Goal: Task Accomplishment & Management: Complete application form

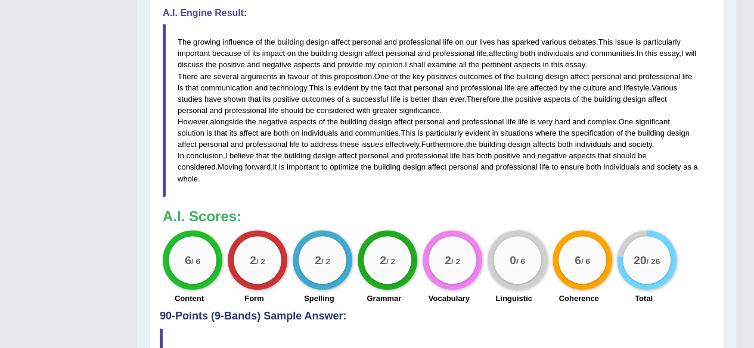
scroll to position [161, 0]
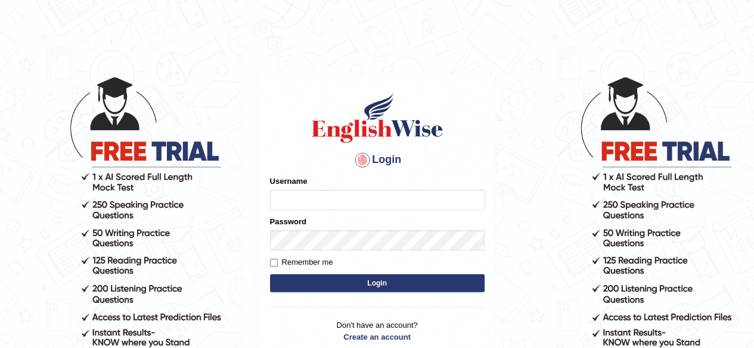
type input "Shamim"
click at [393, 284] on button "Login" at bounding box center [377, 284] width 214 height 18
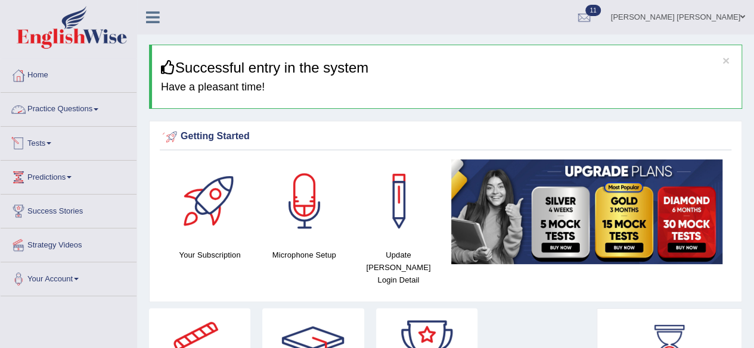
click at [98, 105] on link "Practice Questions" at bounding box center [69, 108] width 136 height 30
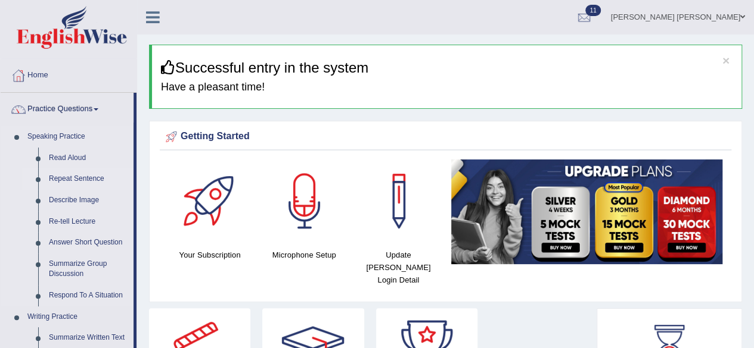
click at [75, 171] on link "Repeat Sentence" at bounding box center [88, 179] width 90 height 21
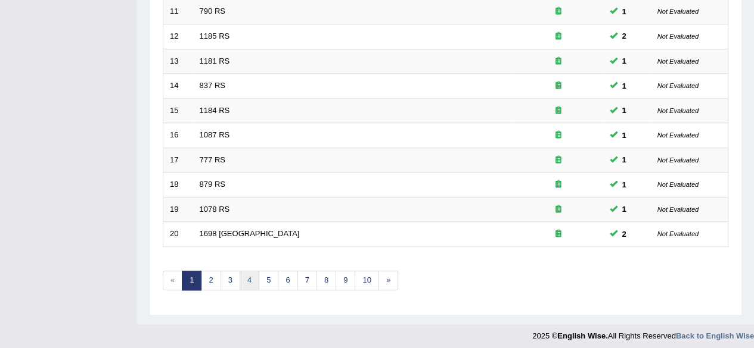
click at [241, 276] on link "4" at bounding box center [249, 281] width 20 height 20
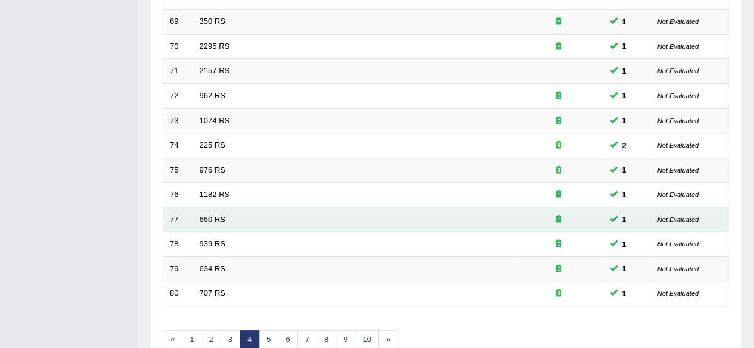
scroll to position [434, 0]
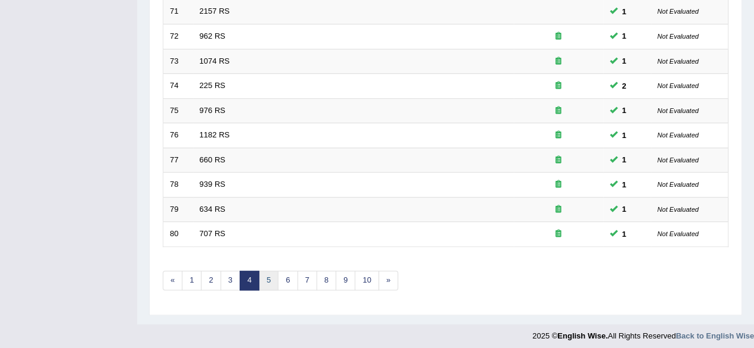
click at [263, 273] on link "5" at bounding box center [269, 281] width 20 height 20
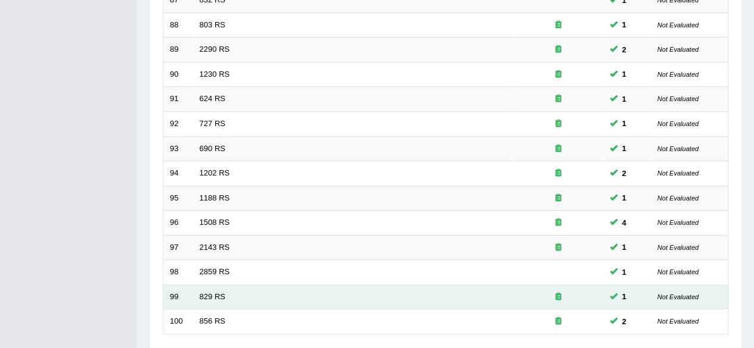
scroll to position [434, 0]
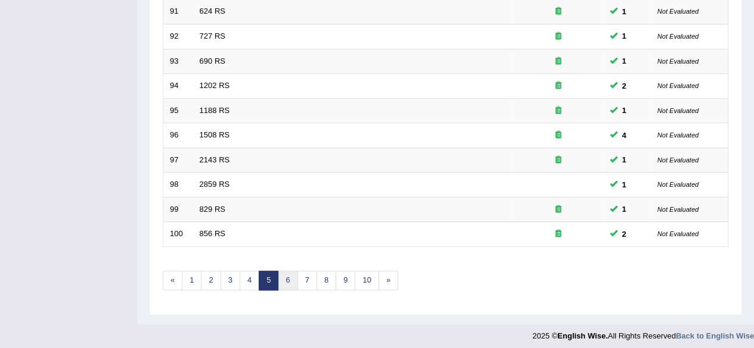
click at [284, 273] on link "6" at bounding box center [288, 281] width 20 height 20
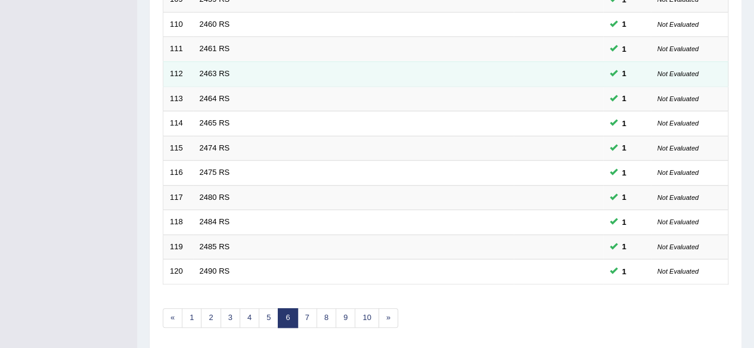
scroll to position [434, 0]
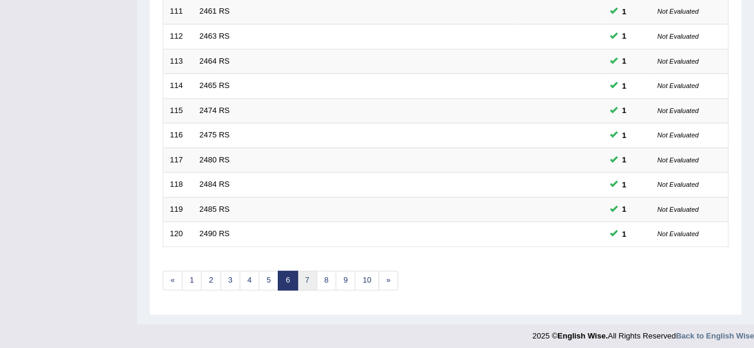
click at [299, 275] on link "7" at bounding box center [307, 281] width 20 height 20
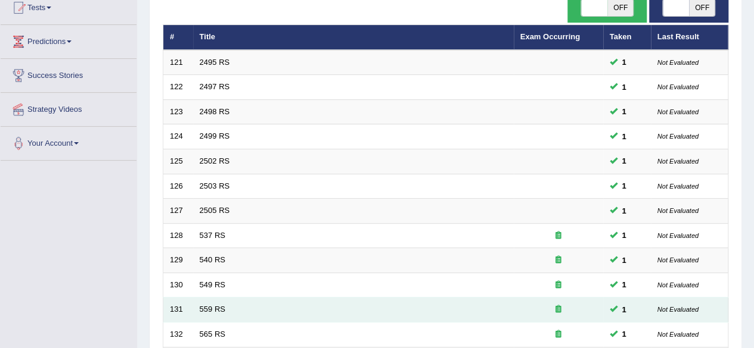
scroll to position [417, 0]
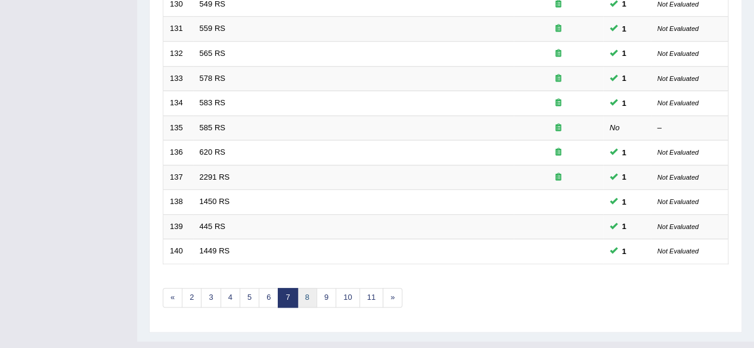
click at [303, 291] on link "8" at bounding box center [307, 298] width 20 height 20
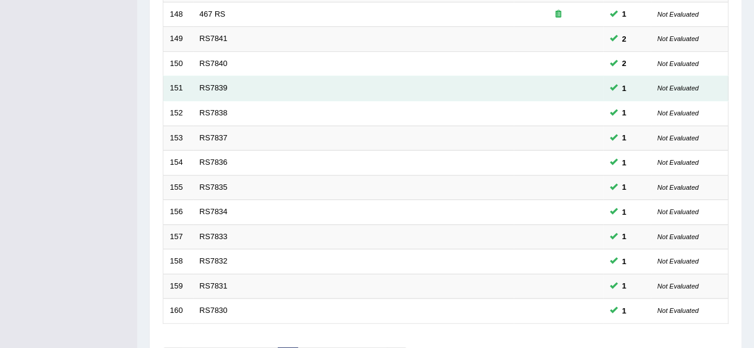
scroll to position [434, 0]
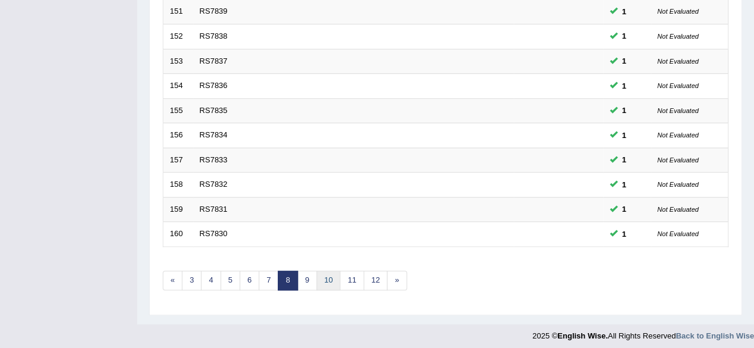
click at [324, 271] on link "10" at bounding box center [328, 281] width 24 height 20
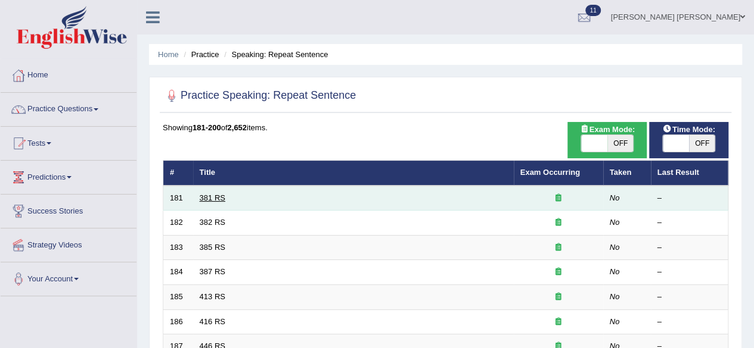
click at [210, 197] on link "381 RS" at bounding box center [213, 198] width 26 height 9
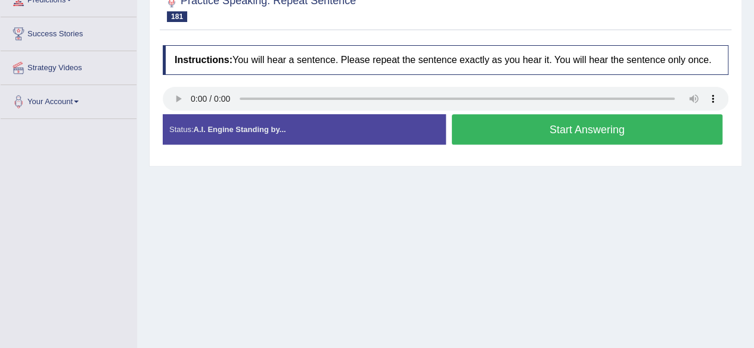
scroll to position [119, 0]
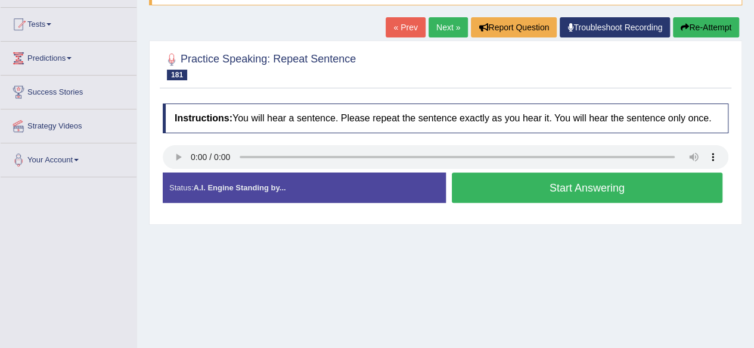
click at [500, 189] on button "Start Answering" at bounding box center [587, 188] width 271 height 30
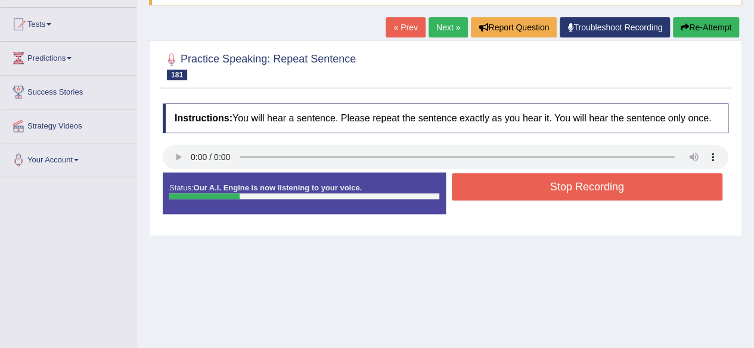
click at [500, 186] on button "Stop Recording" at bounding box center [587, 186] width 271 height 27
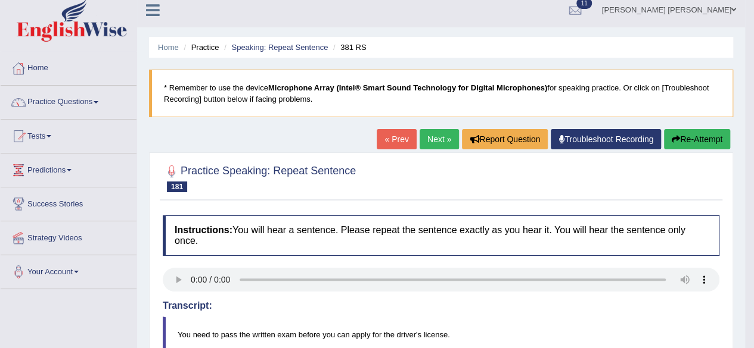
scroll to position [0, 0]
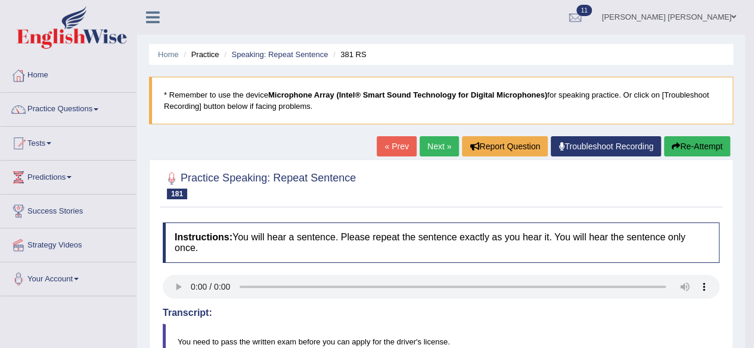
click at [440, 141] on link "Next »" at bounding box center [438, 146] width 39 height 20
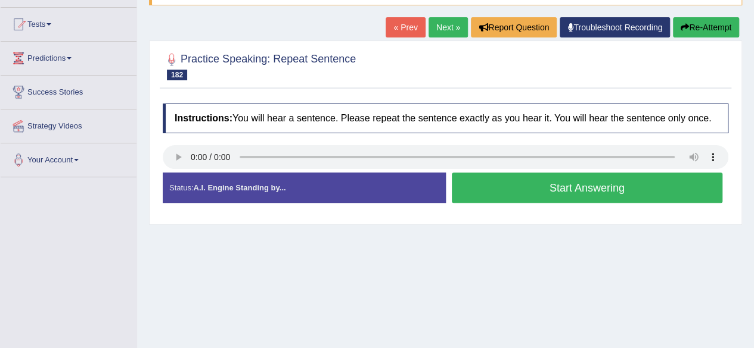
scroll to position [119, 0]
click at [500, 179] on button "Start Answering" at bounding box center [587, 188] width 271 height 30
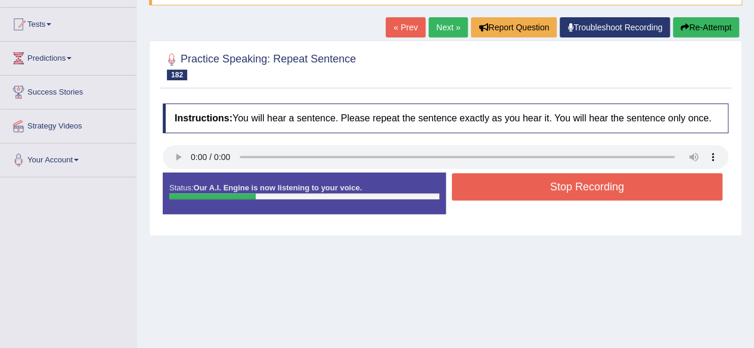
click at [494, 180] on button "Stop Recording" at bounding box center [587, 186] width 271 height 27
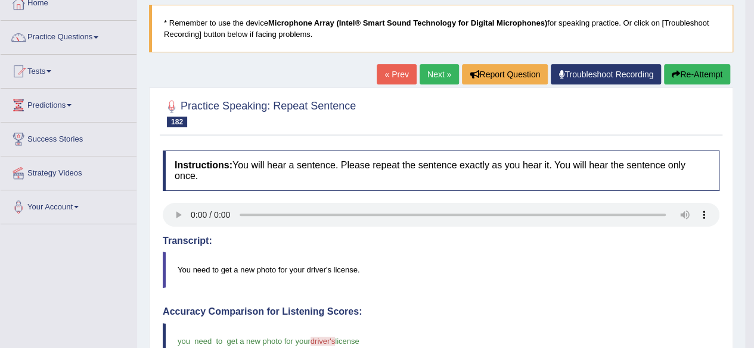
scroll to position [58, 0]
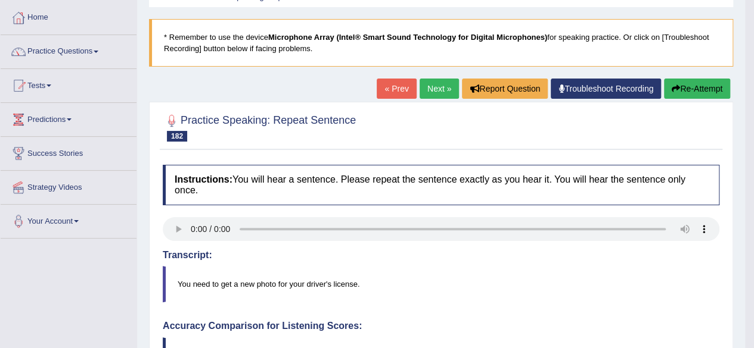
click at [431, 88] on link "Next »" at bounding box center [438, 89] width 39 height 20
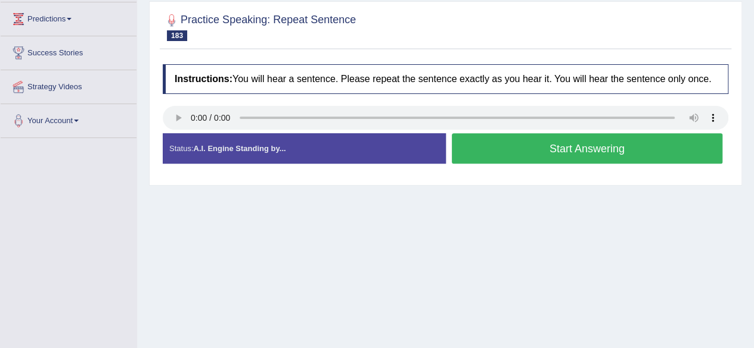
scroll to position [157, 0]
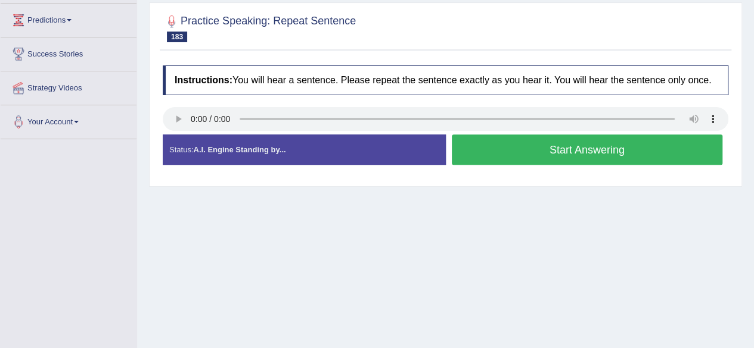
click at [499, 139] on button "Start Answering" at bounding box center [587, 150] width 271 height 30
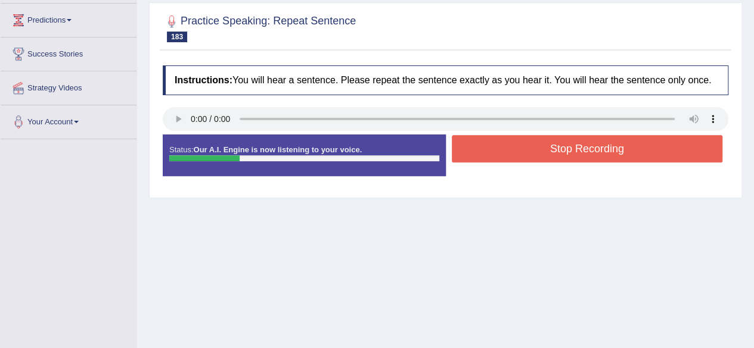
click at [504, 142] on button "Stop Recording" at bounding box center [587, 148] width 271 height 27
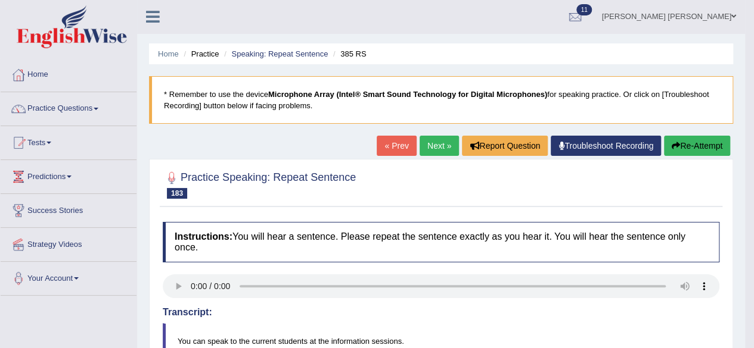
scroll to position [0, 0]
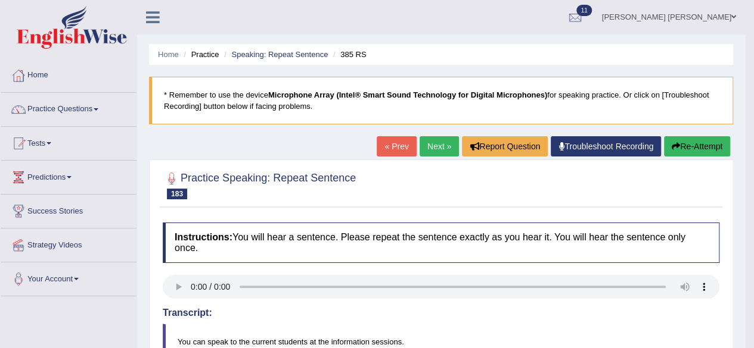
click at [435, 144] on link "Next »" at bounding box center [438, 146] width 39 height 20
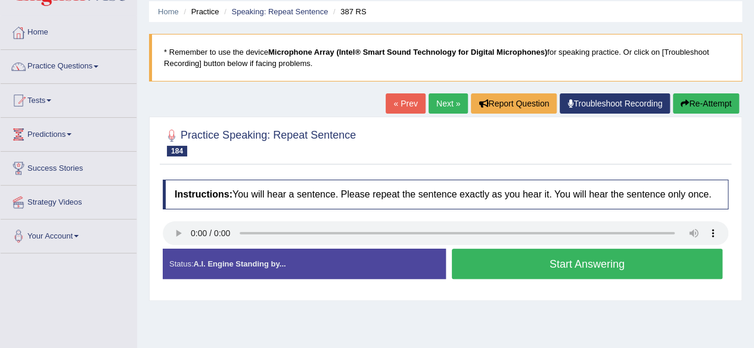
scroll to position [179, 0]
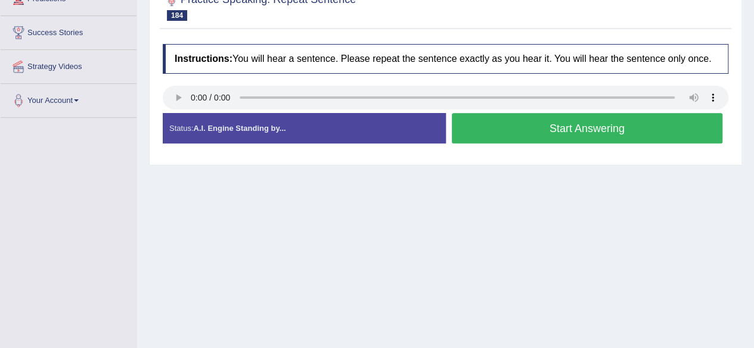
click at [505, 127] on button "Start Answering" at bounding box center [587, 128] width 271 height 30
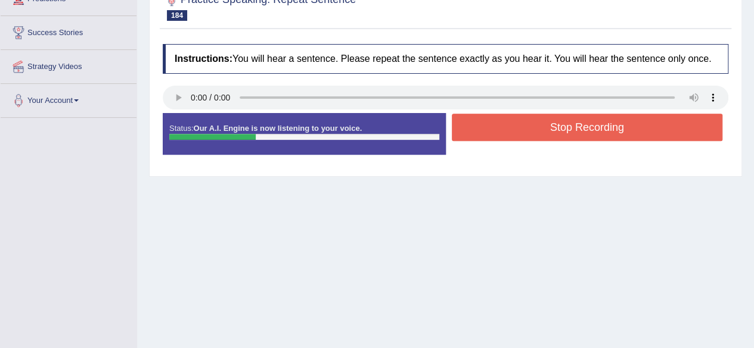
click at [505, 127] on button "Stop Recording" at bounding box center [587, 127] width 271 height 27
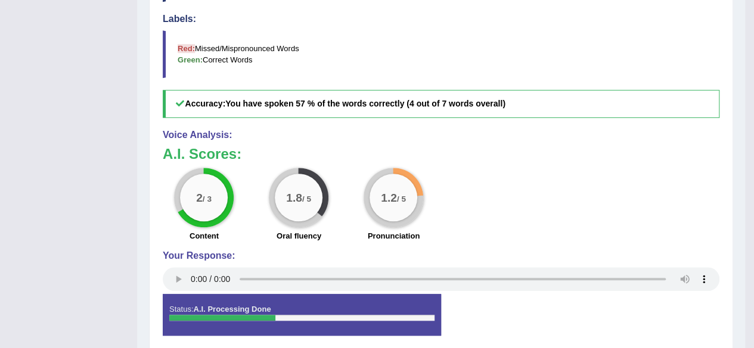
scroll to position [475, 0]
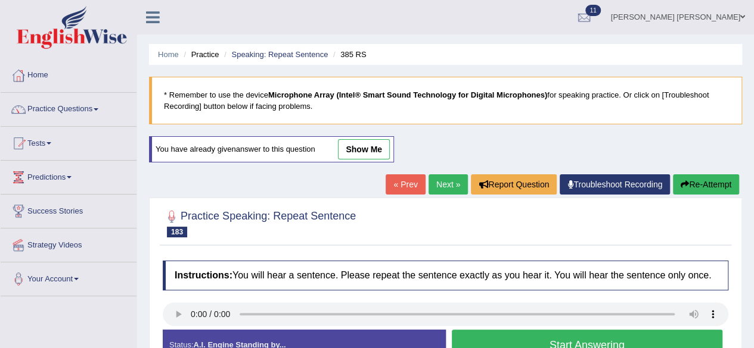
click at [437, 183] on link "Next »" at bounding box center [447, 185] width 39 height 20
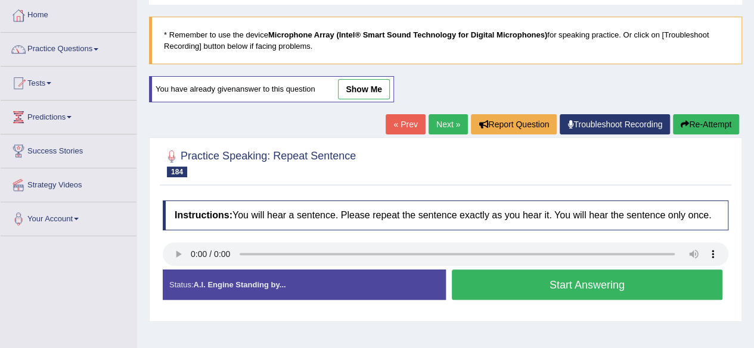
scroll to position [119, 0]
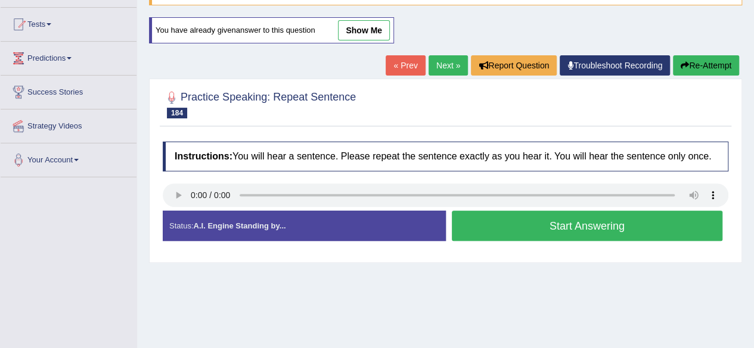
click at [505, 222] on button "Start Answering" at bounding box center [587, 226] width 271 height 30
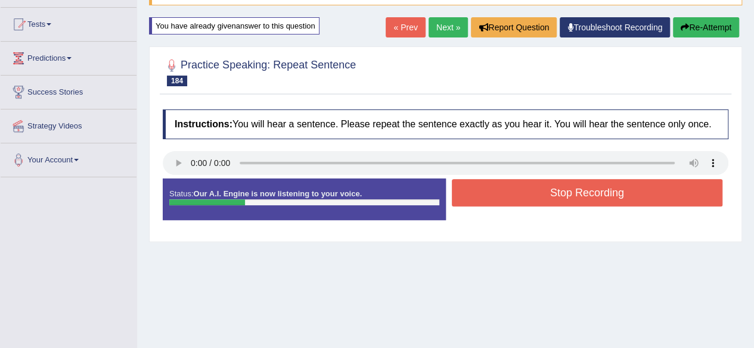
click at [496, 194] on button "Stop Recording" at bounding box center [587, 192] width 271 height 27
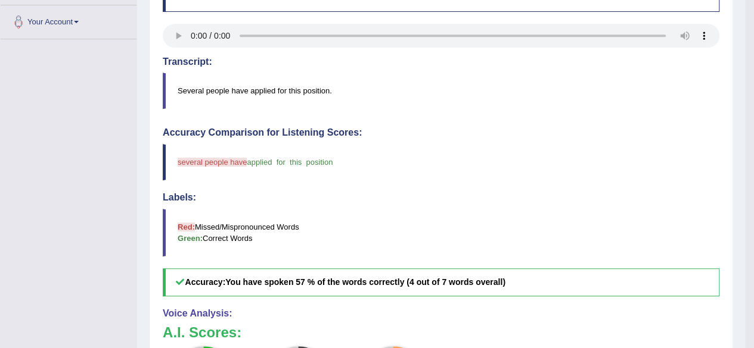
scroll to position [238, 0]
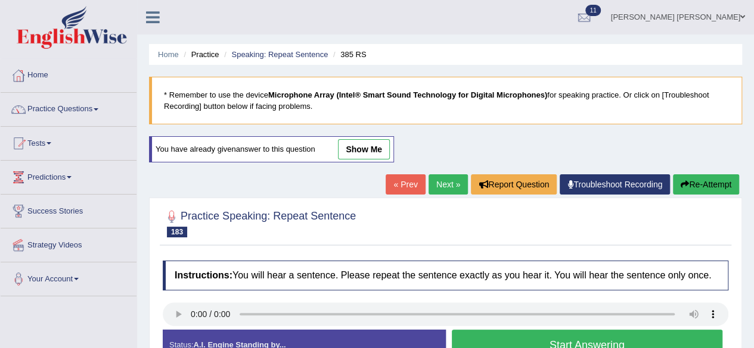
click at [438, 179] on link "Next »" at bounding box center [447, 185] width 39 height 20
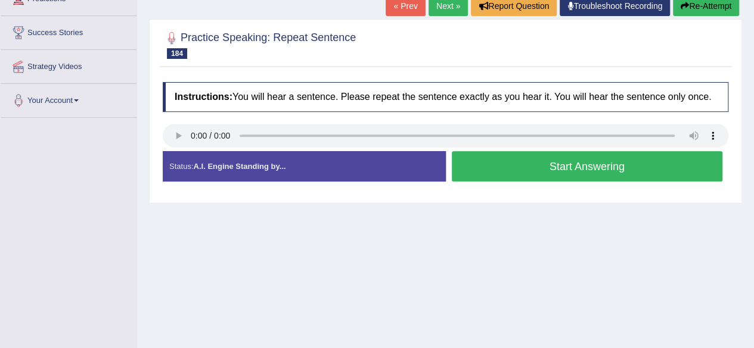
click at [524, 167] on button "Start Answering" at bounding box center [587, 166] width 271 height 30
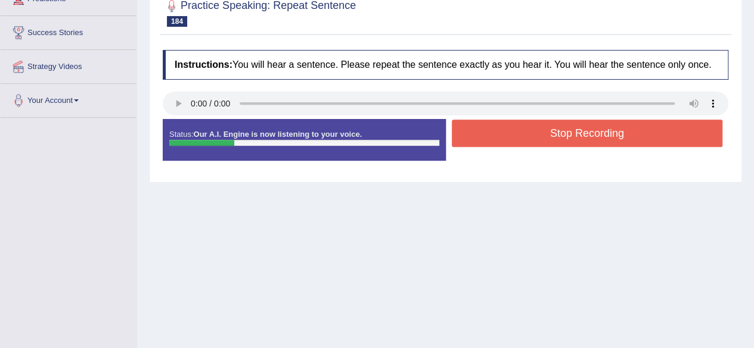
click at [523, 125] on button "Stop Recording" at bounding box center [587, 133] width 271 height 27
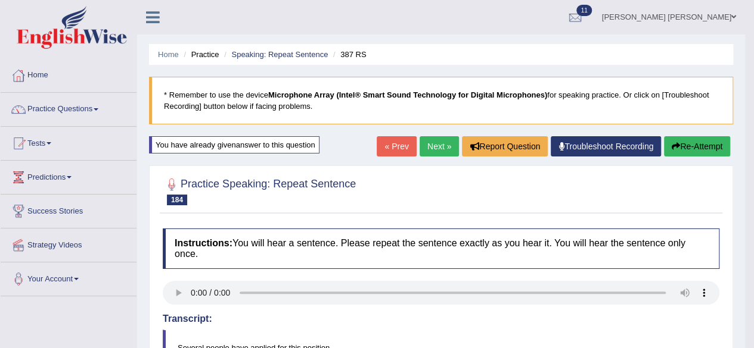
click at [432, 141] on link "Next »" at bounding box center [438, 146] width 39 height 20
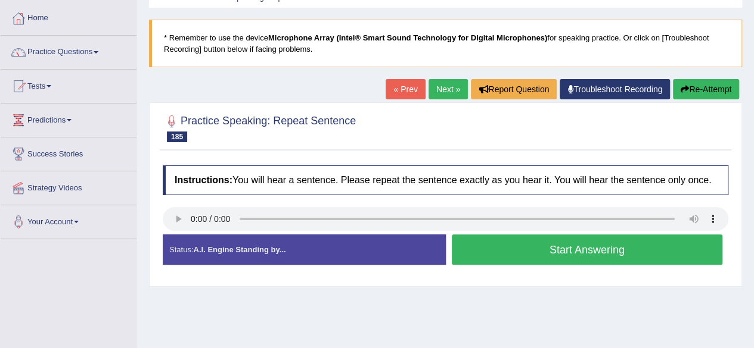
scroll to position [119, 0]
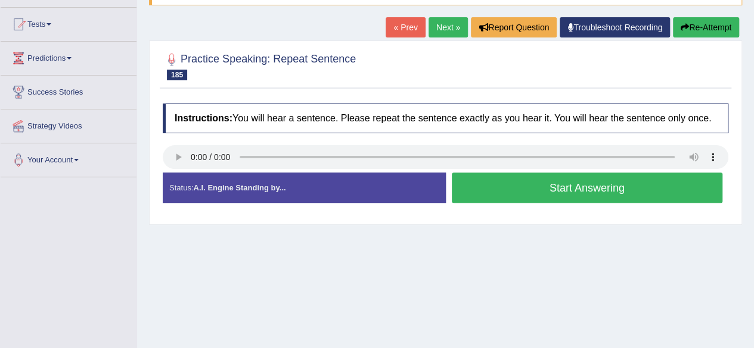
click at [542, 189] on button "Start Answering" at bounding box center [587, 188] width 271 height 30
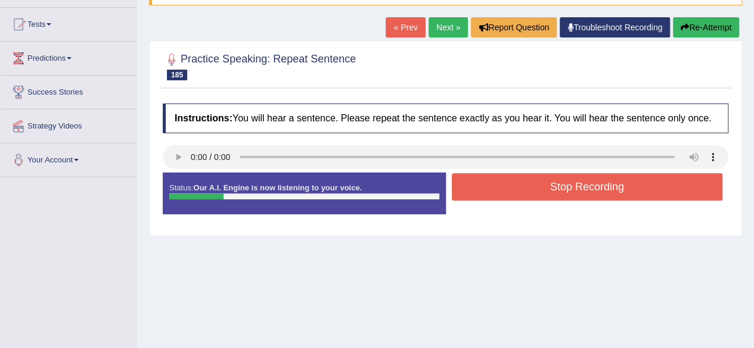
click at [542, 189] on button "Stop Recording" at bounding box center [587, 186] width 271 height 27
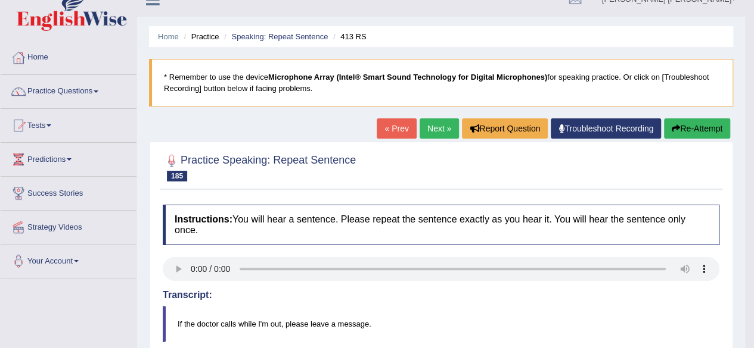
scroll to position [0, 0]
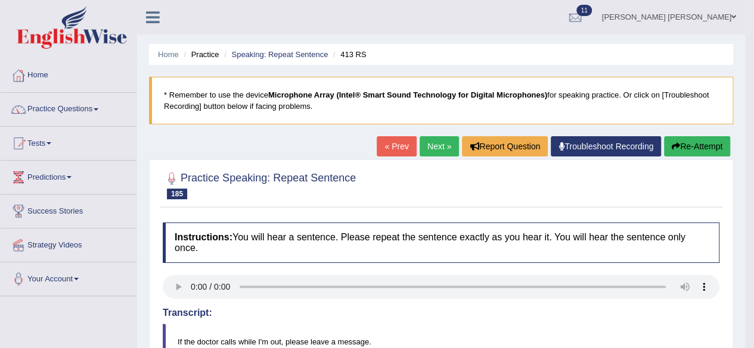
click at [436, 141] on link "Next »" at bounding box center [438, 146] width 39 height 20
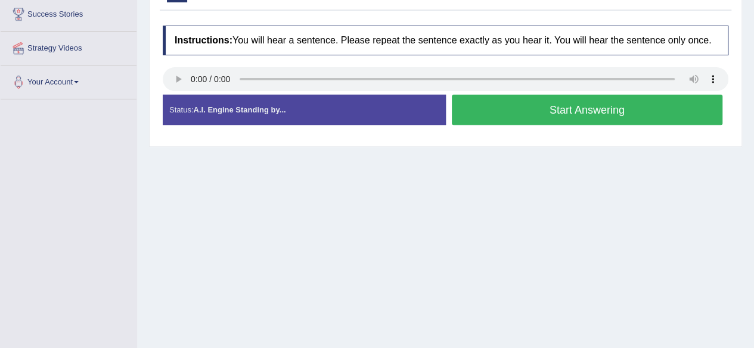
scroll to position [179, 0]
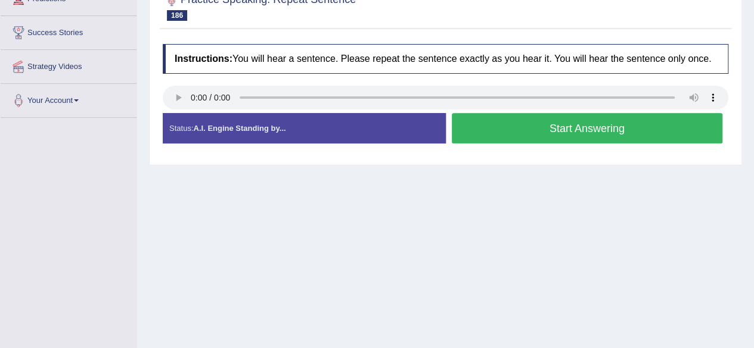
click at [530, 124] on button "Start Answering" at bounding box center [587, 128] width 271 height 30
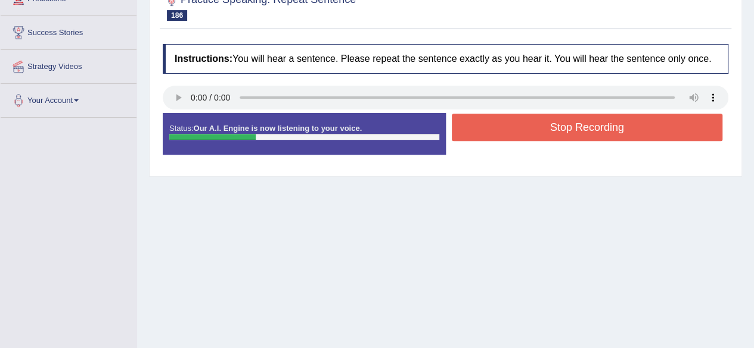
click at [522, 124] on button "Stop Recording" at bounding box center [587, 127] width 271 height 27
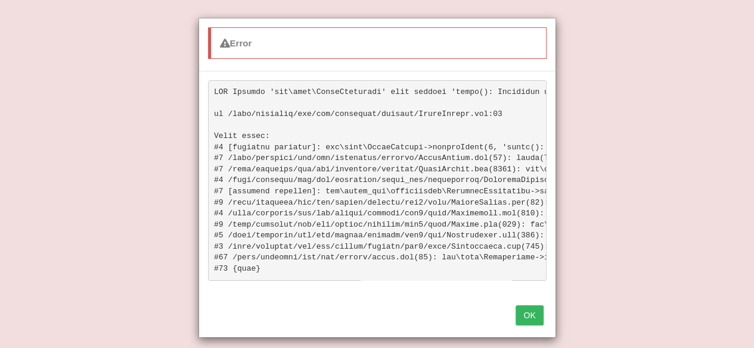
scroll to position [310, 0]
click at [538, 323] on button "OK" at bounding box center [528, 316] width 27 height 20
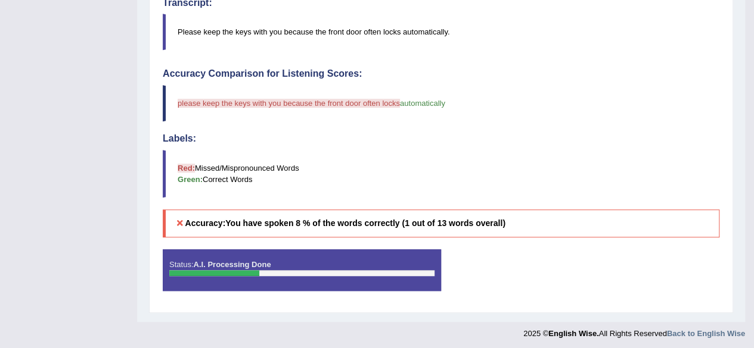
scroll to position [300, 0]
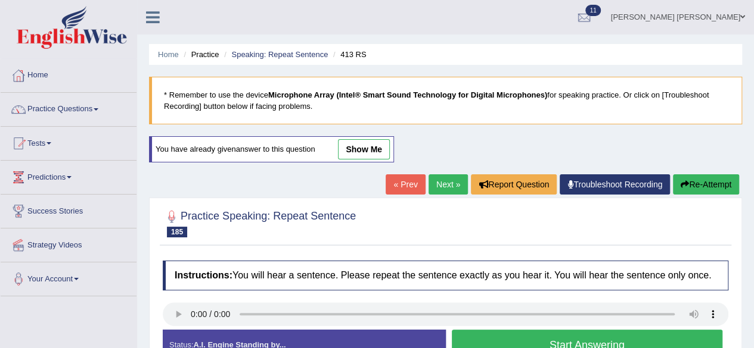
click at [437, 182] on link "Next »" at bounding box center [447, 185] width 39 height 20
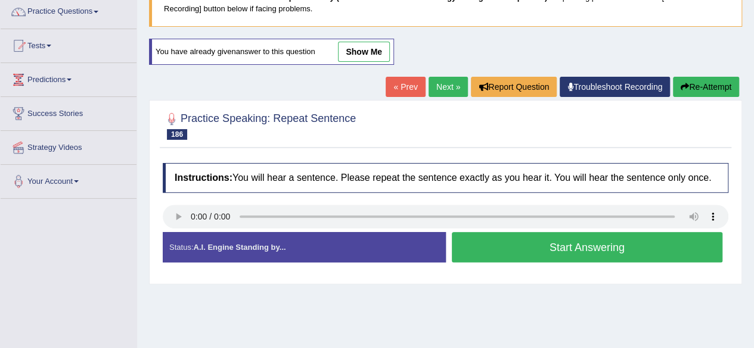
scroll to position [179, 0]
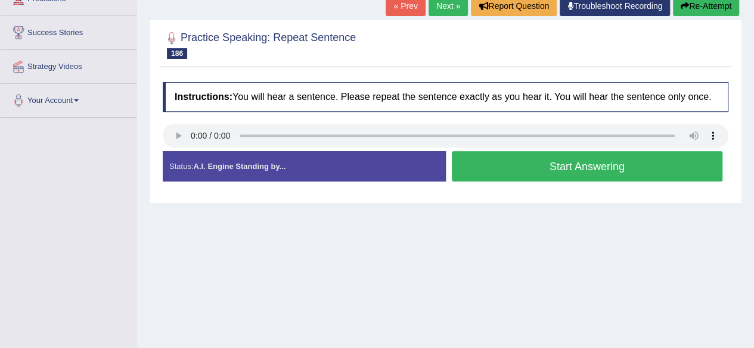
click at [493, 170] on button "Start Answering" at bounding box center [587, 166] width 271 height 30
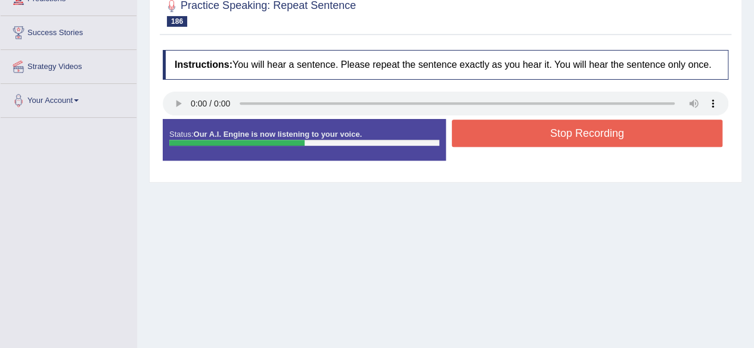
click at [486, 127] on button "Stop Recording" at bounding box center [587, 133] width 271 height 27
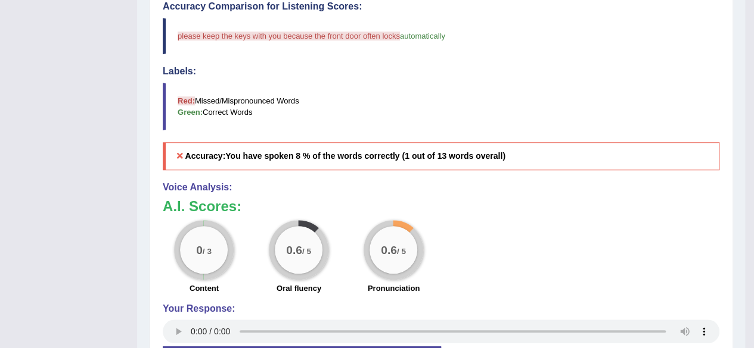
scroll to position [357, 0]
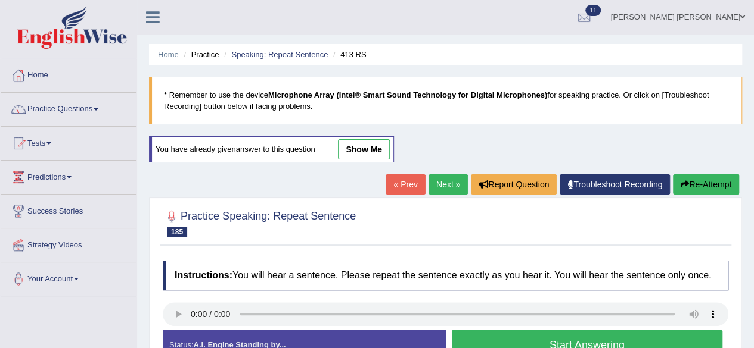
click at [436, 183] on link "Next »" at bounding box center [447, 185] width 39 height 20
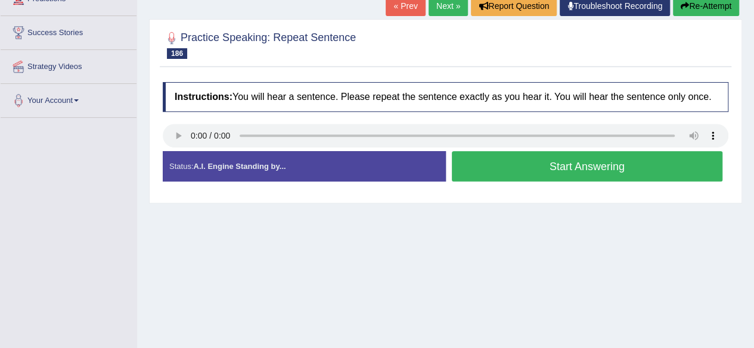
click at [571, 159] on button "Start Answering" at bounding box center [587, 166] width 271 height 30
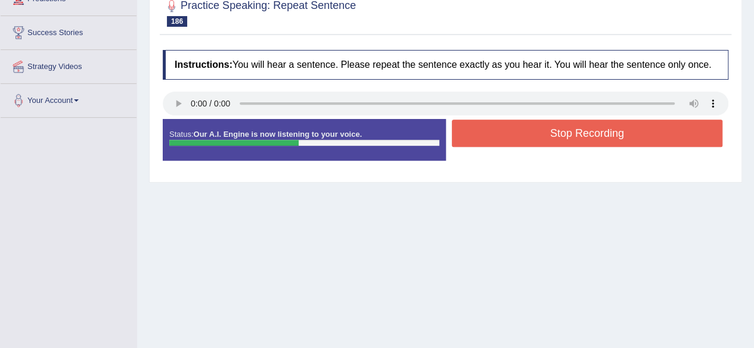
click at [603, 132] on button "Stop Recording" at bounding box center [587, 133] width 271 height 27
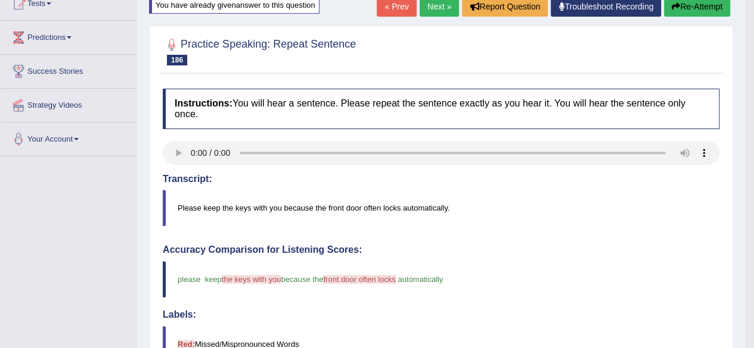
scroll to position [119, 0]
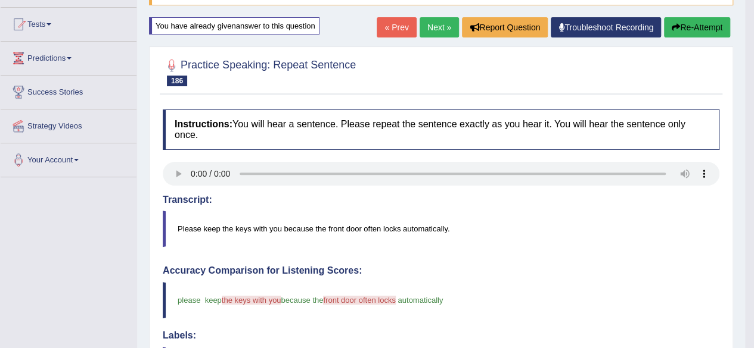
click at [426, 30] on link "Next »" at bounding box center [438, 27] width 39 height 20
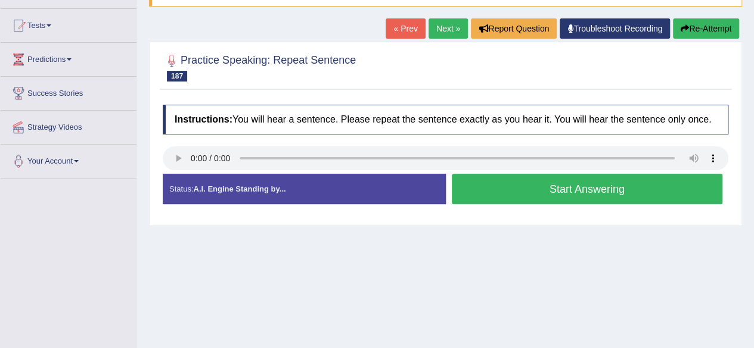
scroll to position [119, 0]
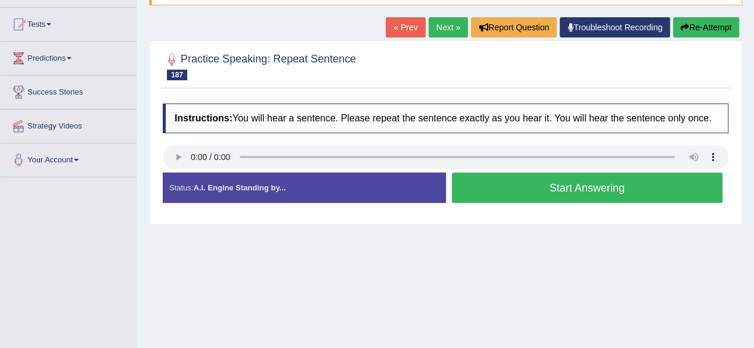
click at [499, 189] on button "Start Answering" at bounding box center [587, 188] width 271 height 30
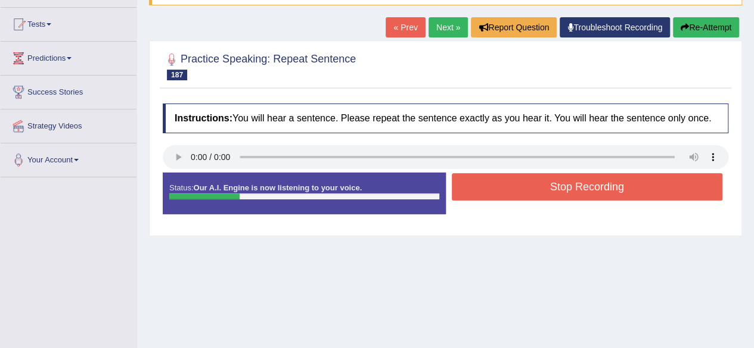
click at [525, 182] on button "Stop Recording" at bounding box center [587, 186] width 271 height 27
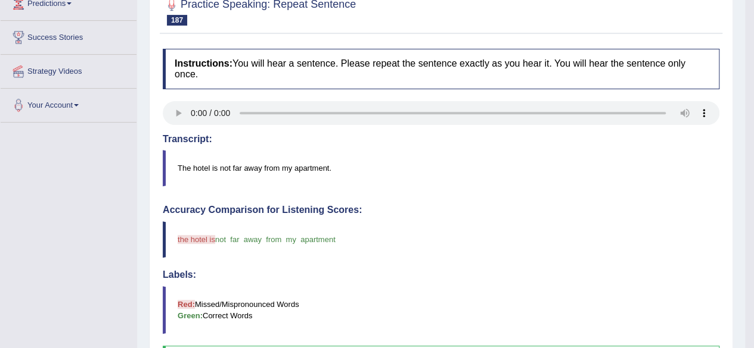
scroll to position [60, 0]
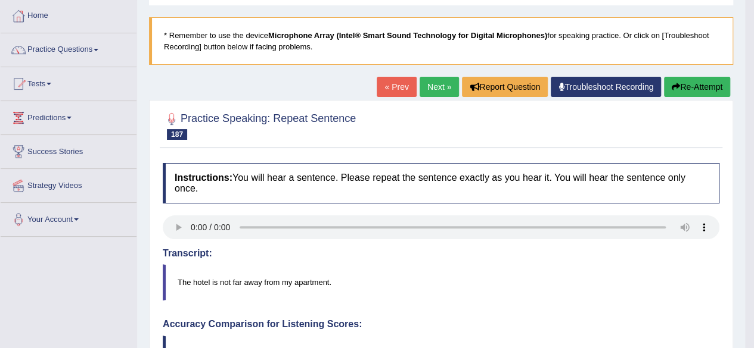
click at [437, 86] on link "Next »" at bounding box center [438, 87] width 39 height 20
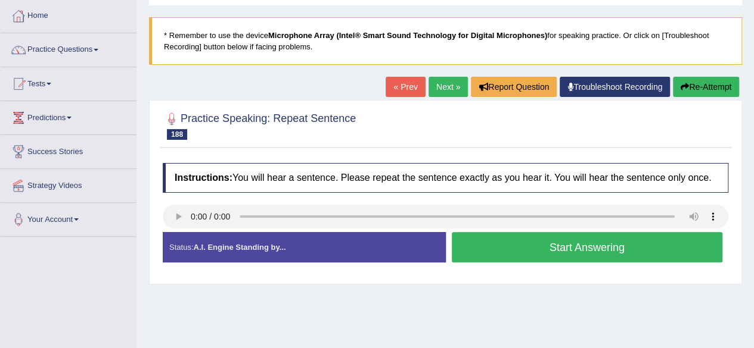
click at [490, 241] on button "Start Answering" at bounding box center [587, 247] width 271 height 30
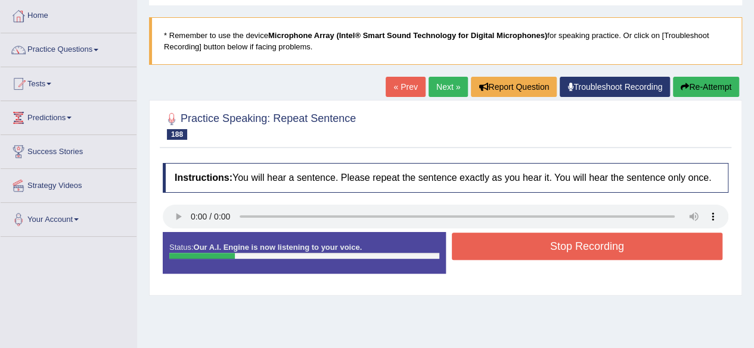
click at [505, 238] on button "Stop Recording" at bounding box center [587, 246] width 271 height 27
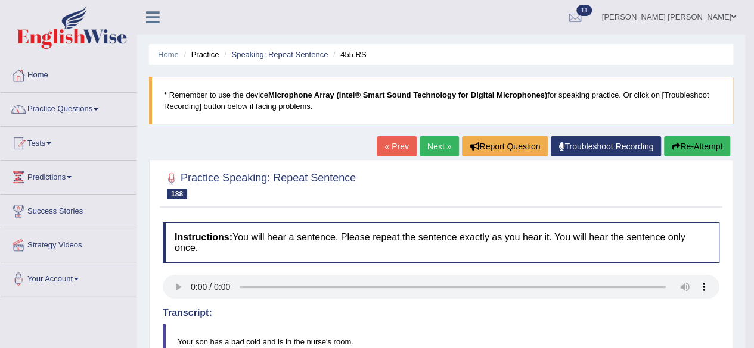
click at [435, 142] on link "Next »" at bounding box center [438, 146] width 39 height 20
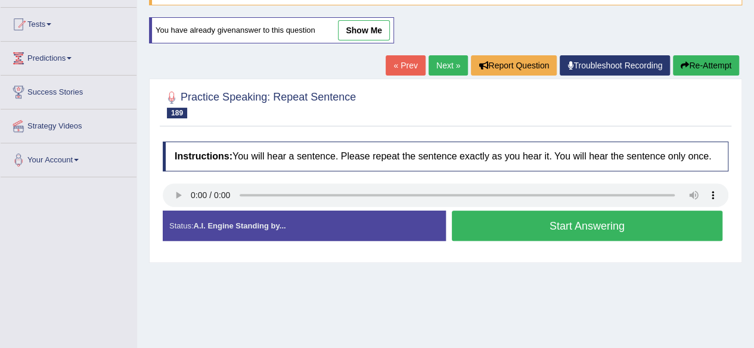
click at [542, 222] on button "Start Answering" at bounding box center [587, 226] width 271 height 30
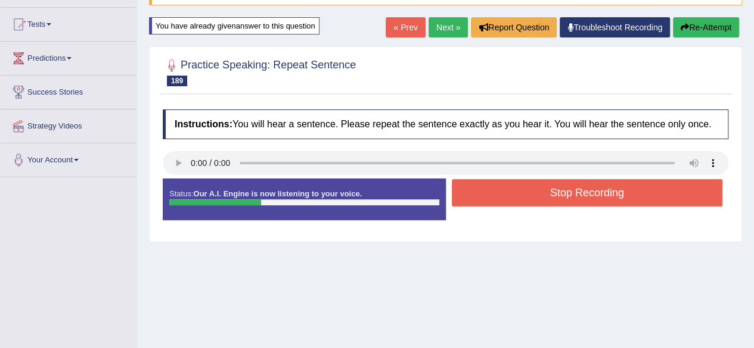
click at [562, 188] on button "Stop Recording" at bounding box center [587, 192] width 271 height 27
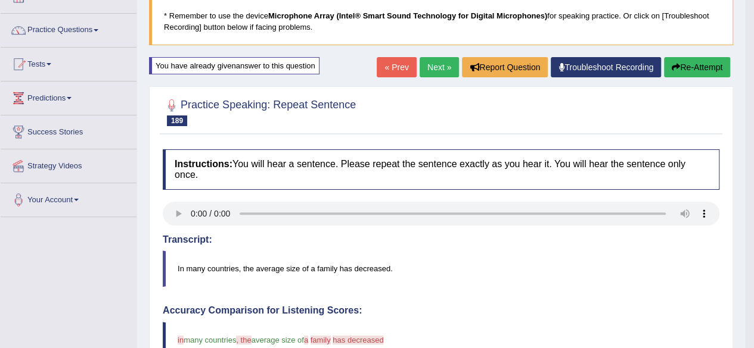
scroll to position [60, 0]
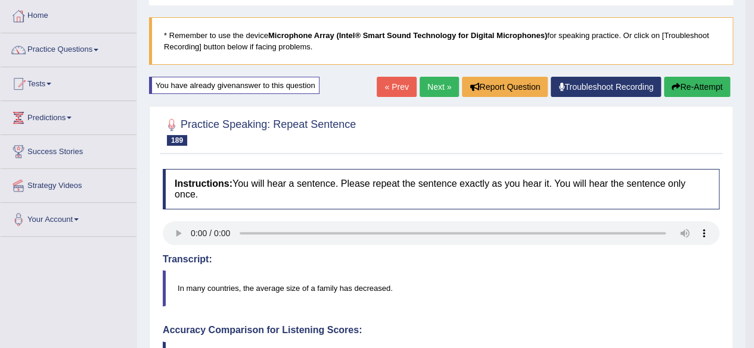
click at [432, 88] on link "Next »" at bounding box center [438, 87] width 39 height 20
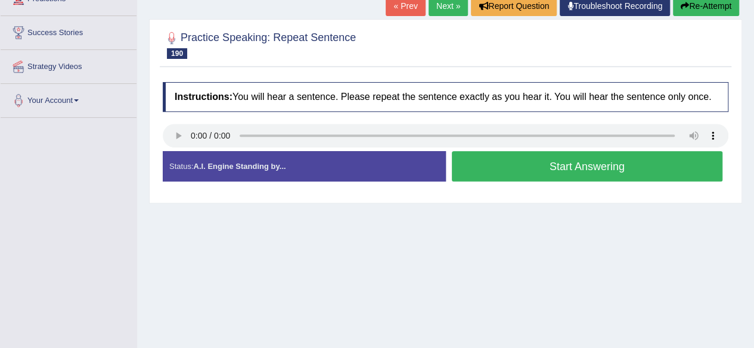
click at [500, 161] on button "Start Answering" at bounding box center [587, 166] width 271 height 30
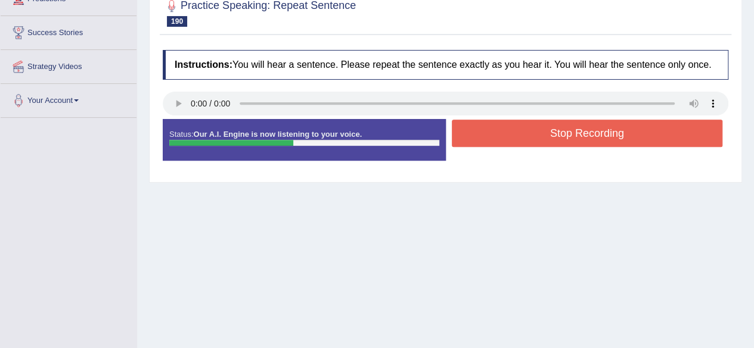
click at [543, 141] on button "Stop Recording" at bounding box center [587, 133] width 271 height 27
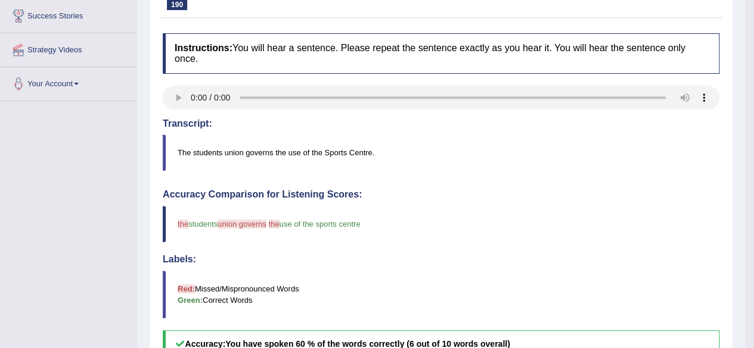
scroll to position [119, 0]
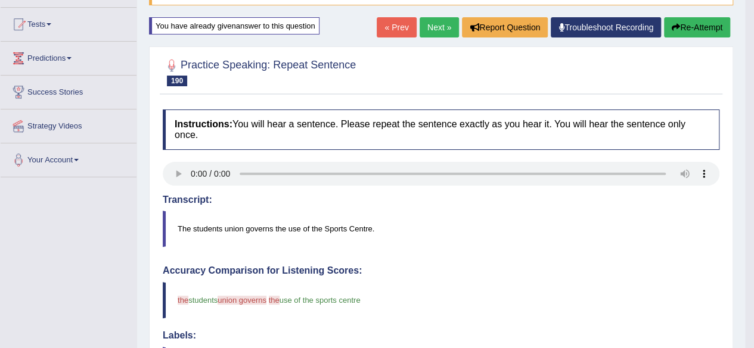
click at [431, 26] on link "Next »" at bounding box center [438, 27] width 39 height 20
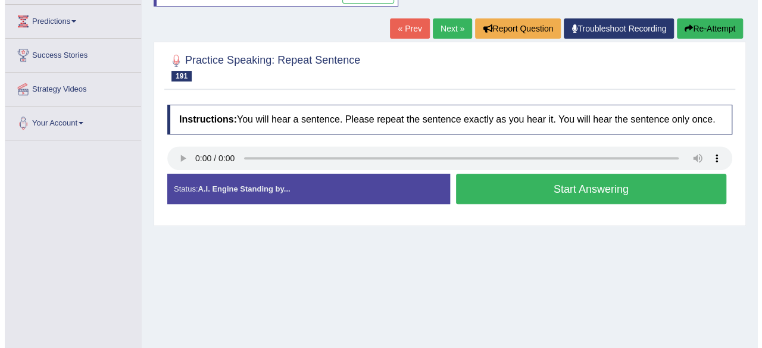
scroll to position [179, 0]
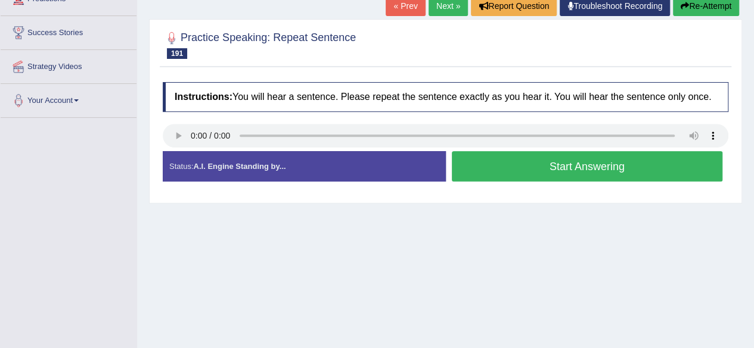
click at [490, 169] on button "Start Answering" at bounding box center [587, 166] width 271 height 30
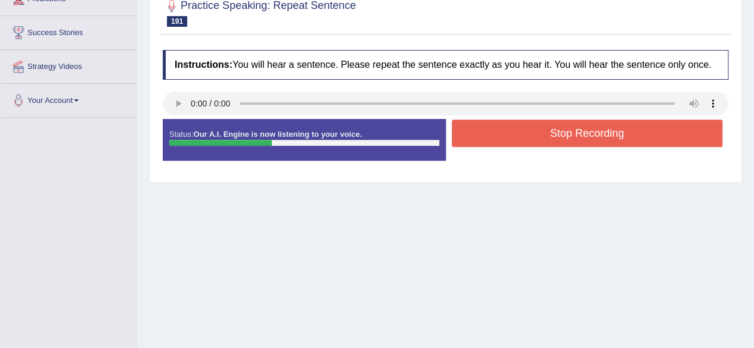
click at [499, 134] on button "Stop Recording" at bounding box center [587, 133] width 271 height 27
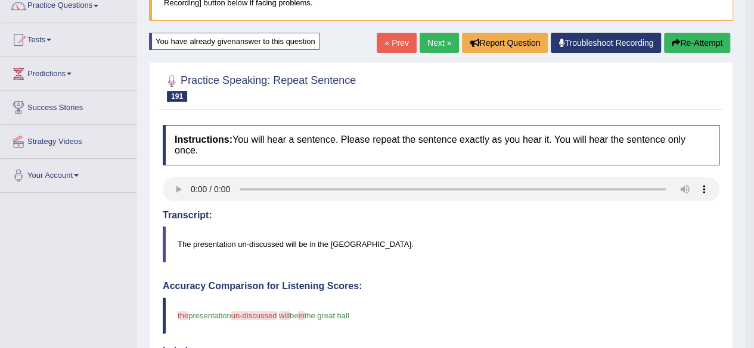
scroll to position [4, 0]
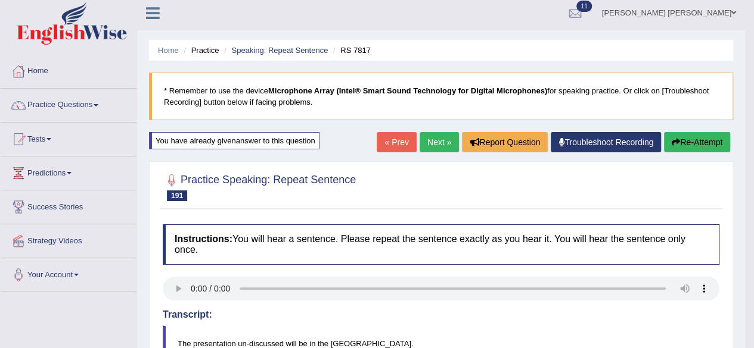
click at [440, 139] on link "Next »" at bounding box center [438, 142] width 39 height 20
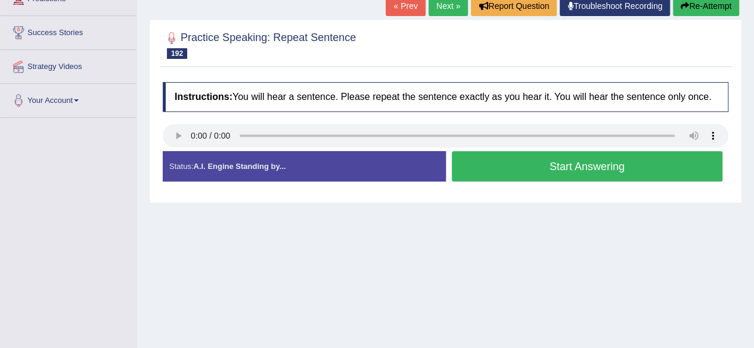
click at [502, 163] on button "Start Answering" at bounding box center [587, 166] width 271 height 30
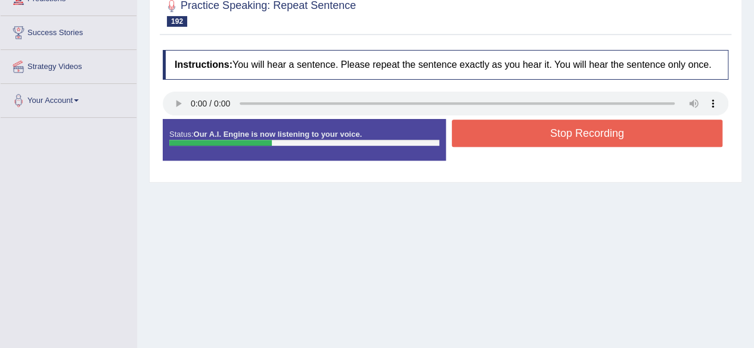
click at [488, 133] on button "Stop Recording" at bounding box center [587, 133] width 271 height 27
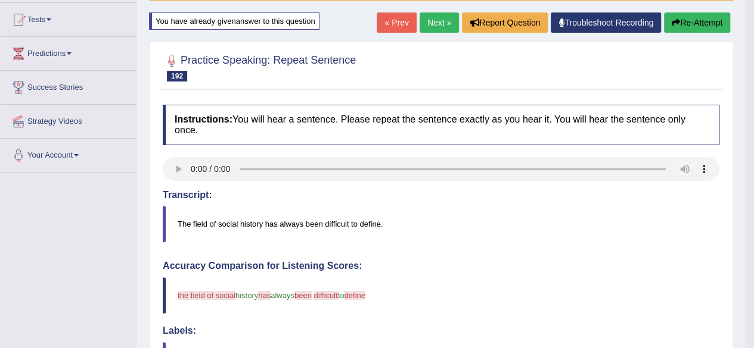
scroll to position [60, 0]
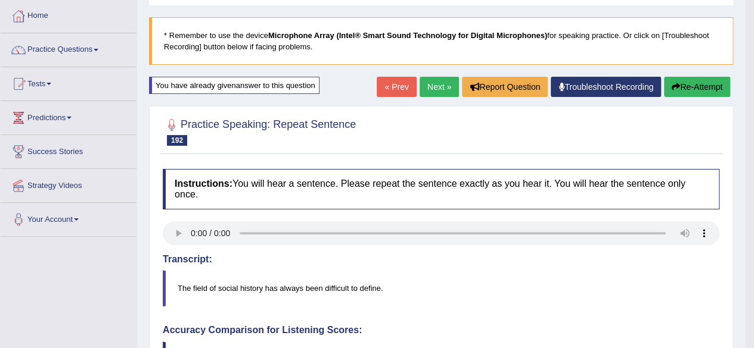
click at [429, 84] on link "Next »" at bounding box center [438, 87] width 39 height 20
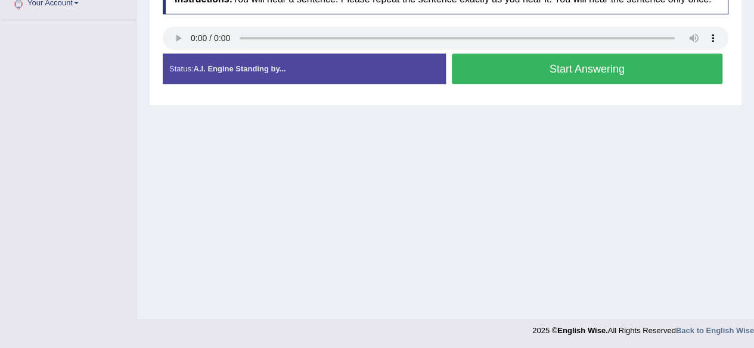
click at [503, 63] on button "Start Answering" at bounding box center [587, 69] width 271 height 30
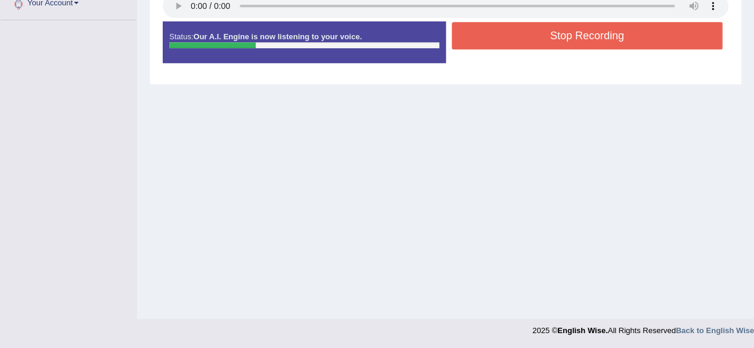
click at [501, 34] on button "Stop Recording" at bounding box center [587, 35] width 271 height 27
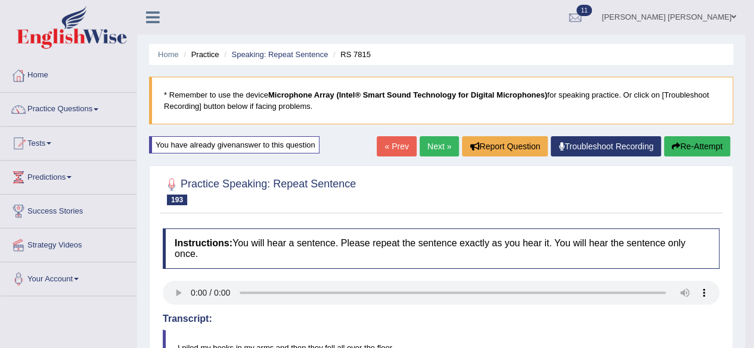
click at [432, 145] on link "Next »" at bounding box center [438, 146] width 39 height 20
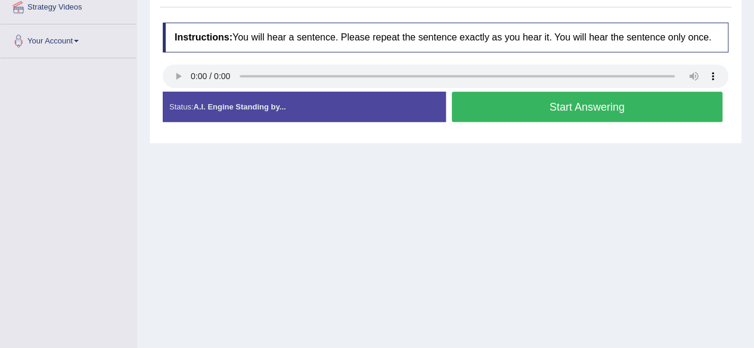
click at [502, 99] on button "Start Answering" at bounding box center [587, 107] width 271 height 30
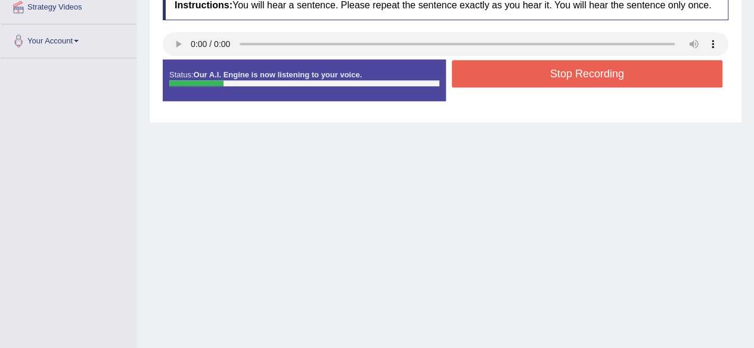
click at [506, 71] on button "Stop Recording" at bounding box center [587, 73] width 271 height 27
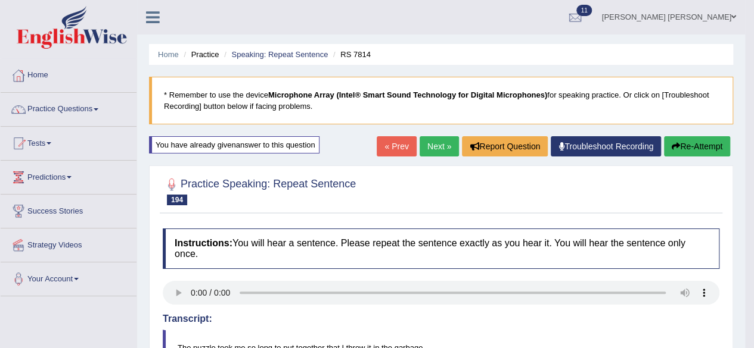
click at [431, 145] on link "Next »" at bounding box center [438, 146] width 39 height 20
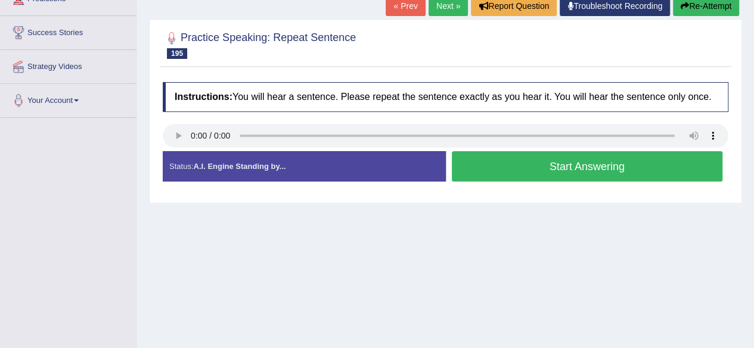
click at [477, 165] on button "Start Answering" at bounding box center [587, 166] width 271 height 30
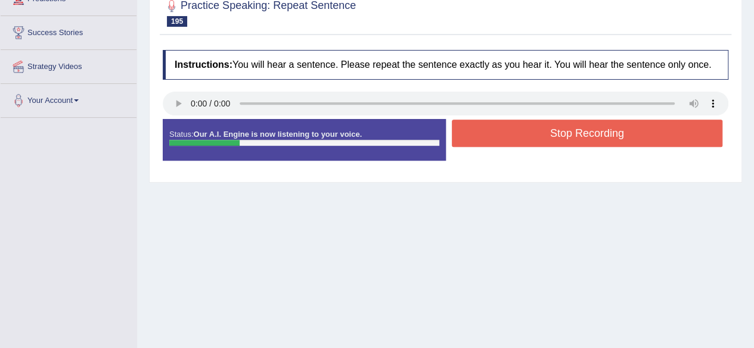
click at [549, 124] on button "Stop Recording" at bounding box center [587, 133] width 271 height 27
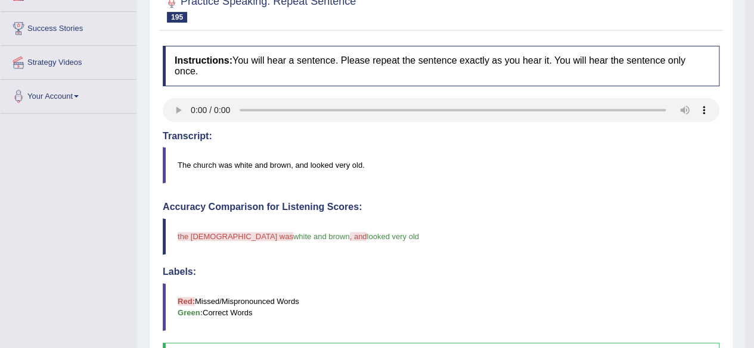
scroll to position [64, 0]
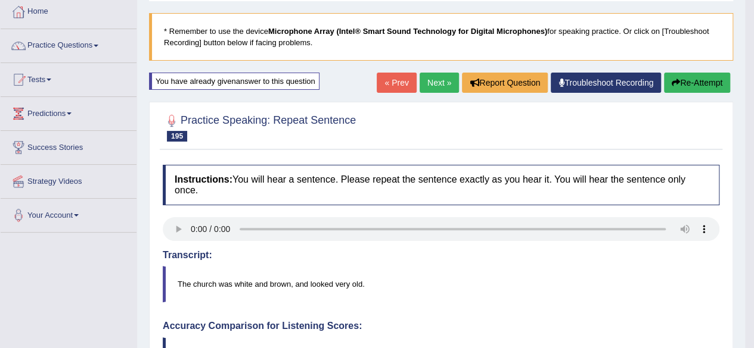
click at [426, 80] on link "Next »" at bounding box center [438, 83] width 39 height 20
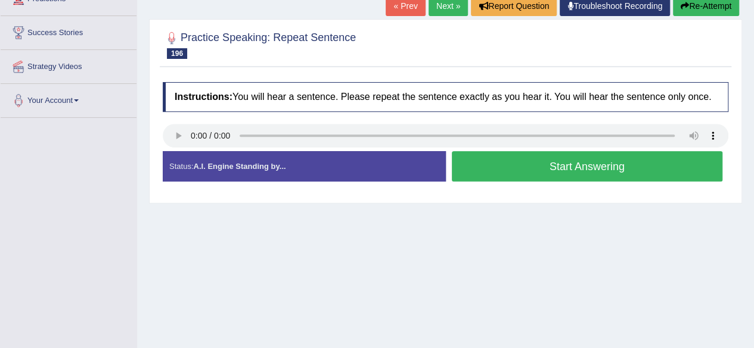
click at [496, 163] on button "Start Answering" at bounding box center [587, 166] width 271 height 30
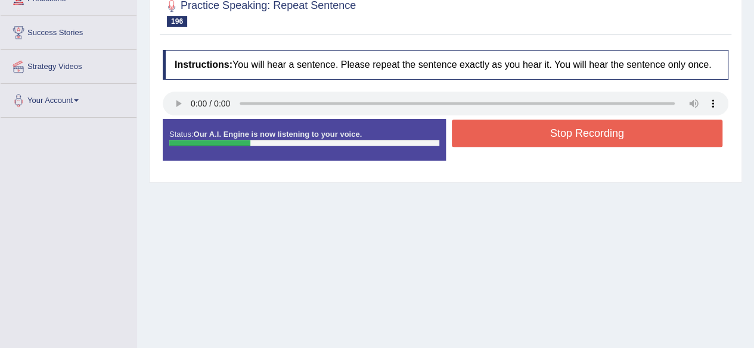
click at [572, 130] on button "Stop Recording" at bounding box center [587, 133] width 271 height 27
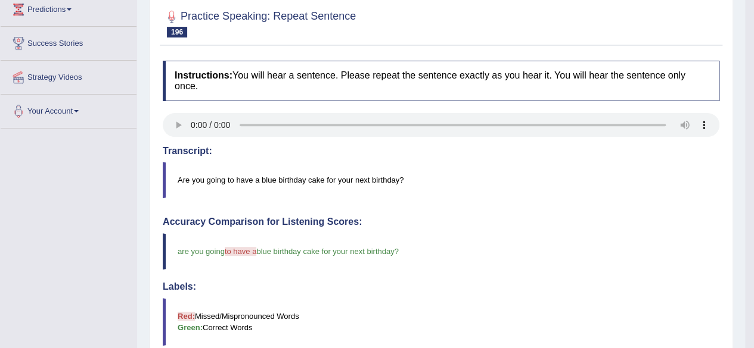
scroll to position [119, 0]
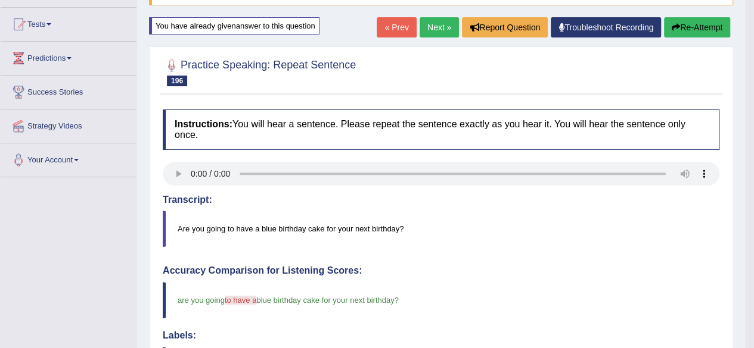
click at [440, 21] on link "Next »" at bounding box center [438, 27] width 39 height 20
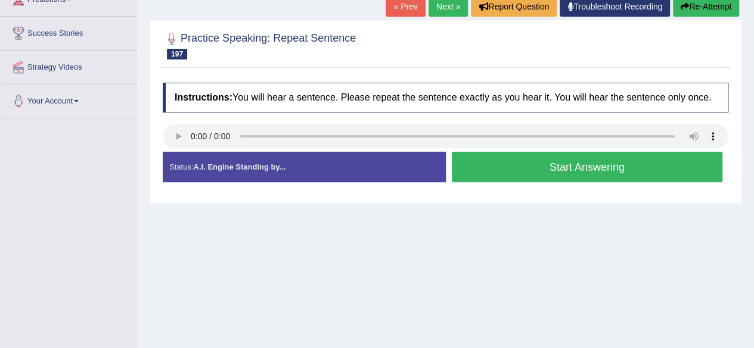
scroll to position [179, 0]
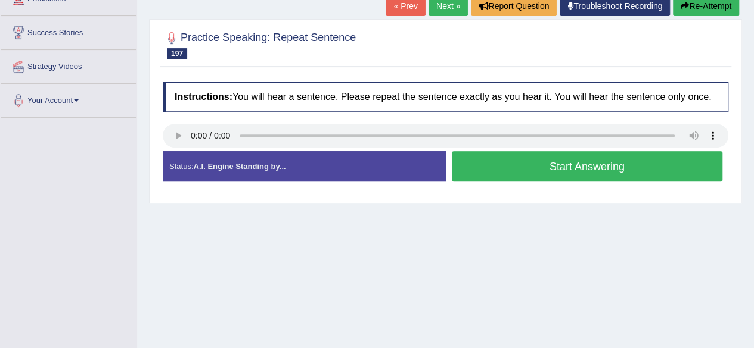
click at [526, 169] on button "Start Answering" at bounding box center [587, 166] width 271 height 30
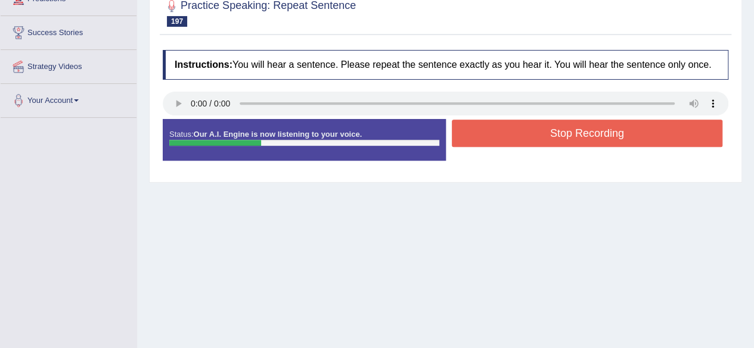
click at [505, 123] on button "Stop Recording" at bounding box center [587, 133] width 271 height 27
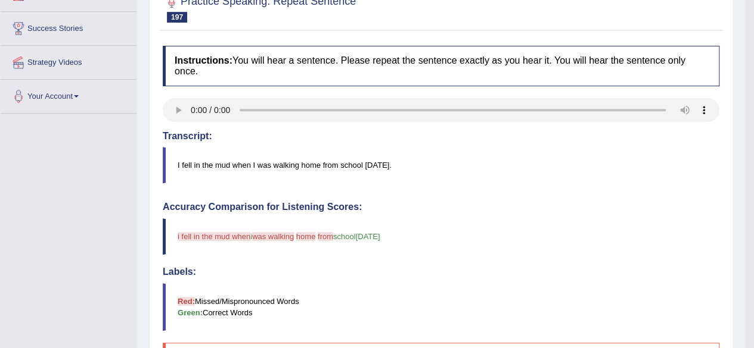
scroll to position [0, 0]
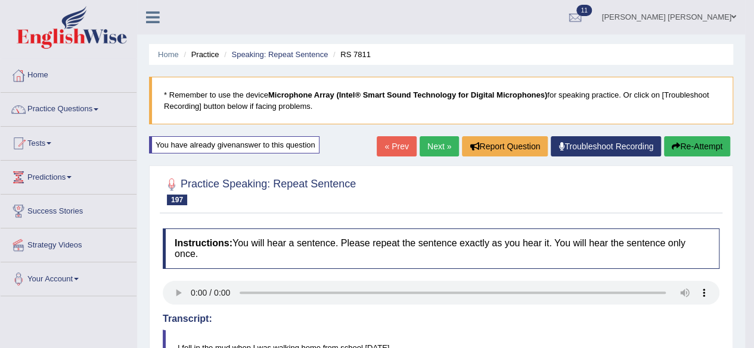
click at [435, 140] on link "Next »" at bounding box center [438, 146] width 39 height 20
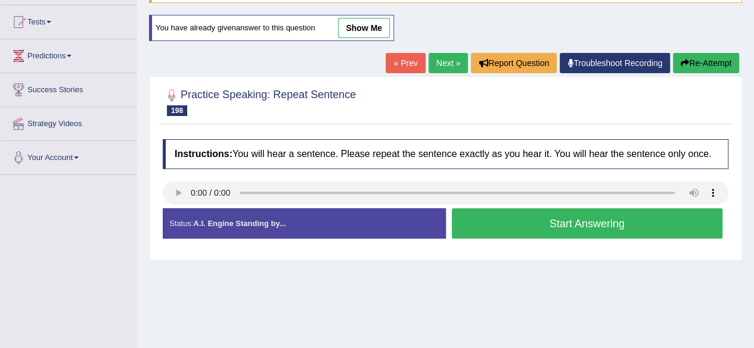
scroll to position [60, 0]
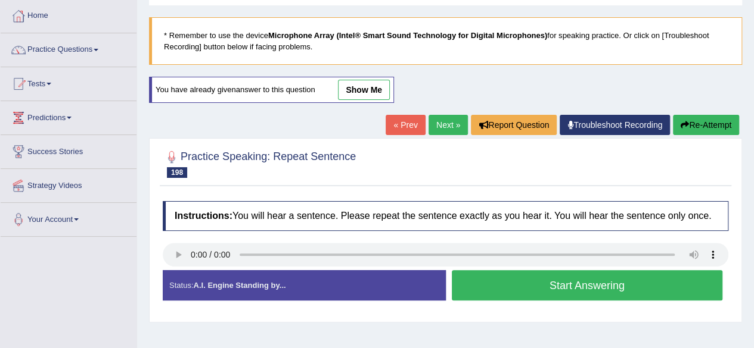
click at [386, 123] on link "« Prev" at bounding box center [404, 125] width 39 height 20
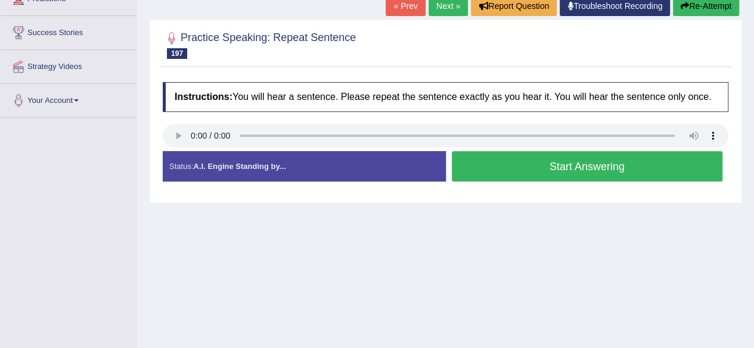
click at [490, 162] on button "Start Answering" at bounding box center [587, 166] width 271 height 30
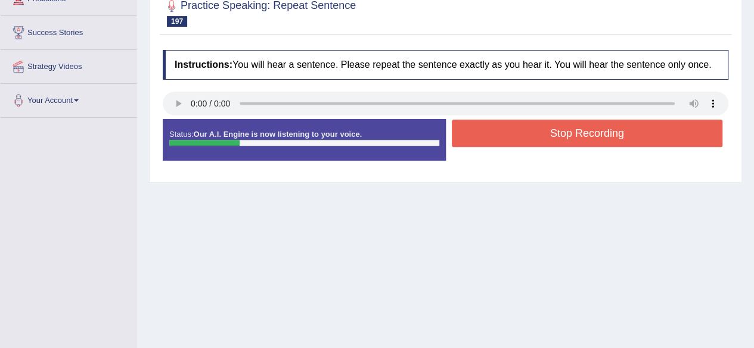
click at [502, 133] on button "Stop Recording" at bounding box center [587, 133] width 271 height 27
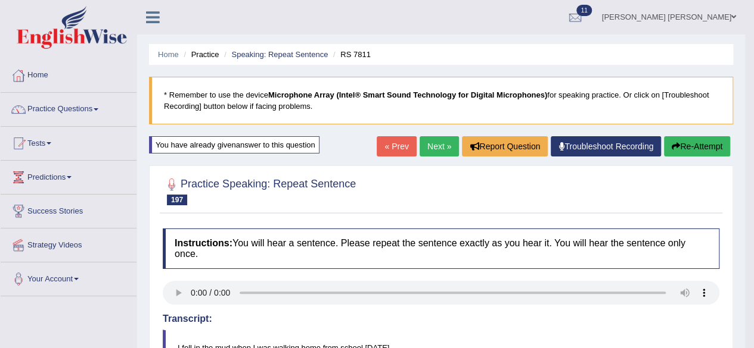
click at [432, 146] on link "Next »" at bounding box center [438, 146] width 39 height 20
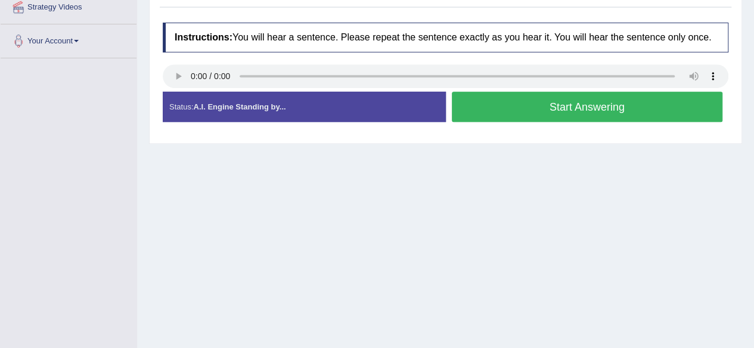
click at [522, 110] on button "Start Answering" at bounding box center [587, 107] width 271 height 30
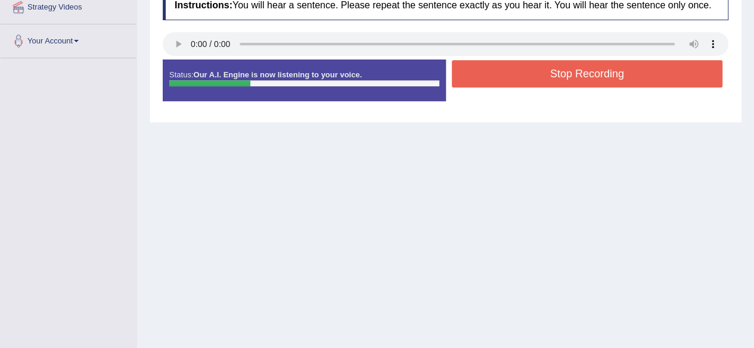
click at [502, 64] on button "Stop Recording" at bounding box center [587, 73] width 271 height 27
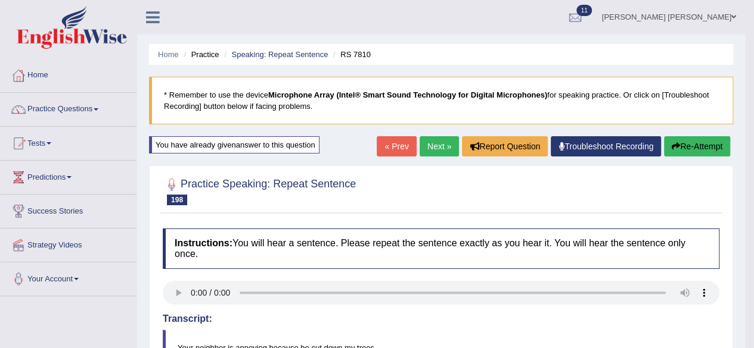
click at [429, 146] on link "Next »" at bounding box center [438, 146] width 39 height 20
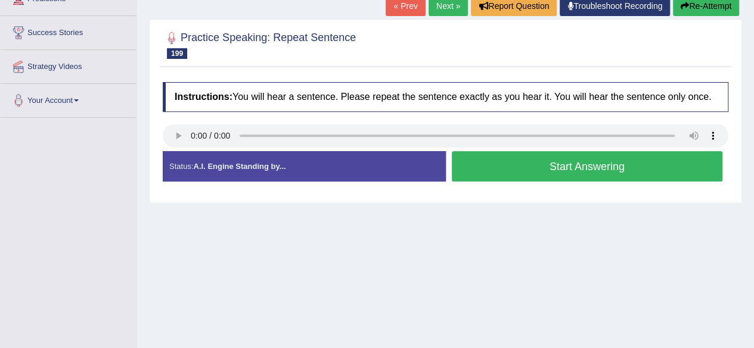
click at [487, 169] on button "Start Answering" at bounding box center [587, 166] width 271 height 30
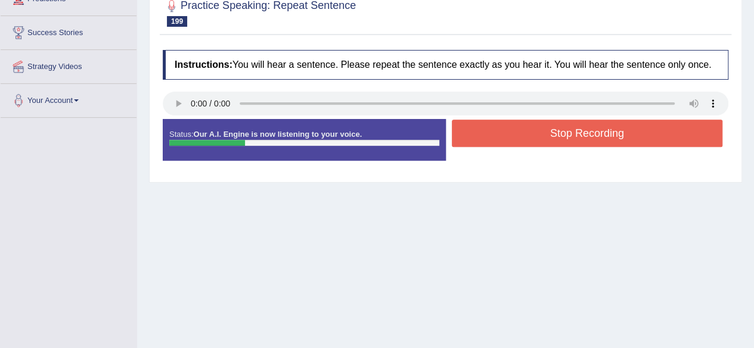
click at [500, 133] on button "Stop Recording" at bounding box center [587, 133] width 271 height 27
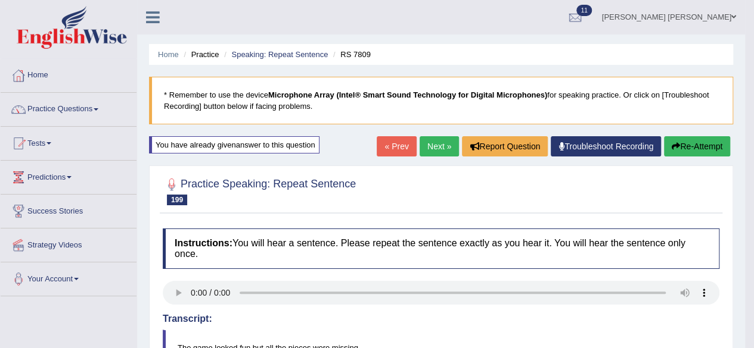
click at [432, 141] on link "Next »" at bounding box center [438, 146] width 39 height 20
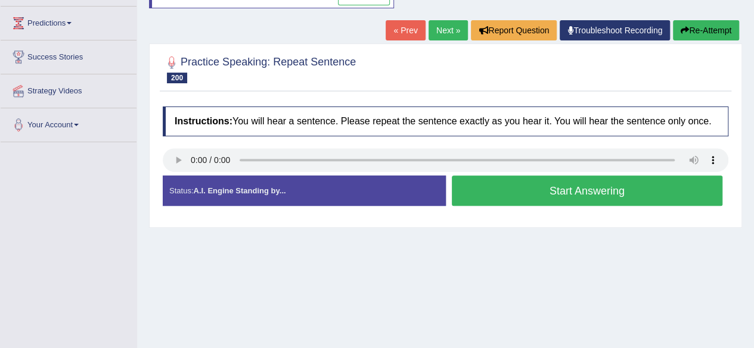
scroll to position [179, 0]
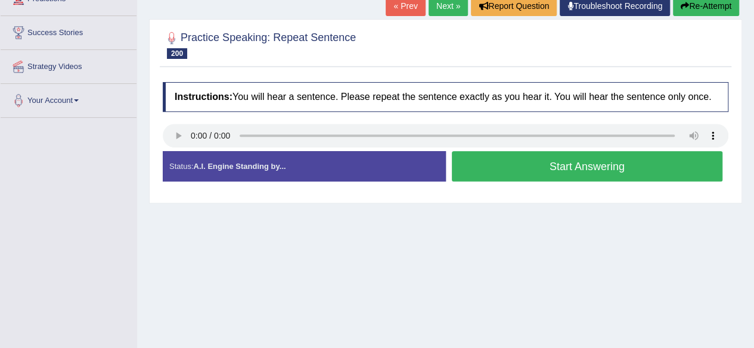
click at [493, 155] on button "Start Answering" at bounding box center [587, 166] width 271 height 30
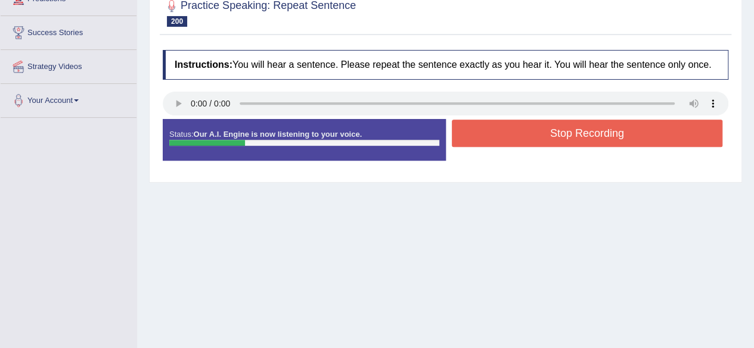
click at [509, 123] on button "Stop Recording" at bounding box center [587, 133] width 271 height 27
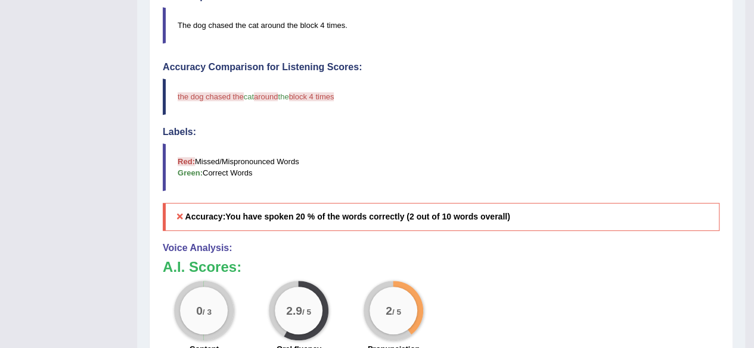
scroll to position [357, 0]
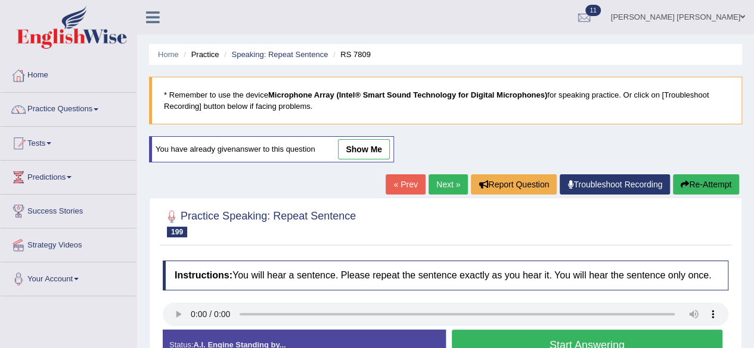
click at [437, 182] on link "Next »" at bounding box center [447, 185] width 39 height 20
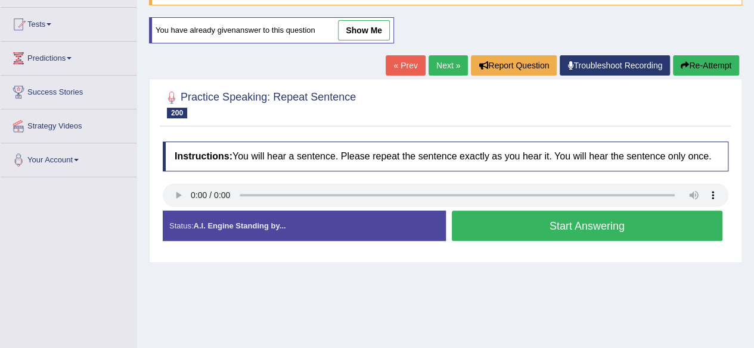
click at [472, 221] on button "Start Answering" at bounding box center [587, 226] width 271 height 30
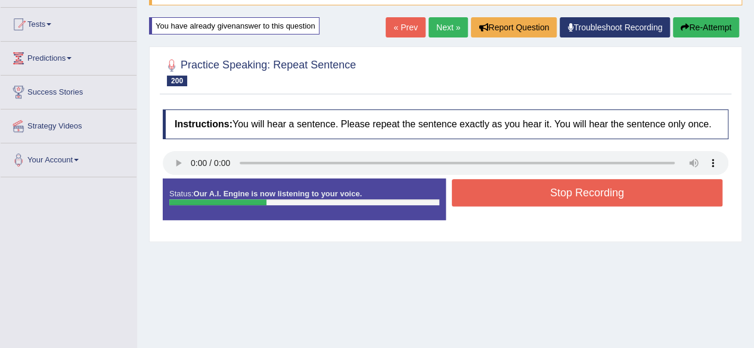
click at [512, 196] on button "Stop Recording" at bounding box center [587, 192] width 271 height 27
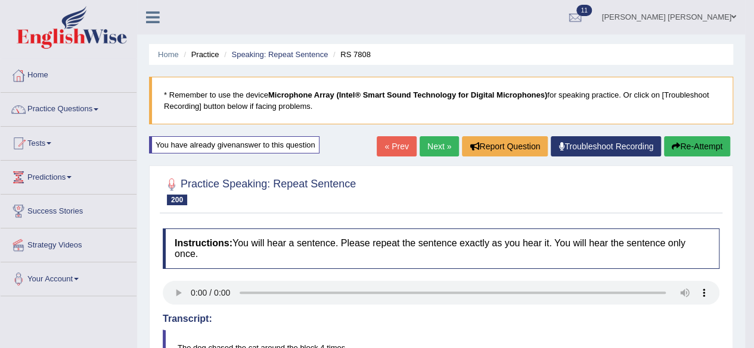
click at [432, 146] on link "Next »" at bounding box center [438, 146] width 39 height 20
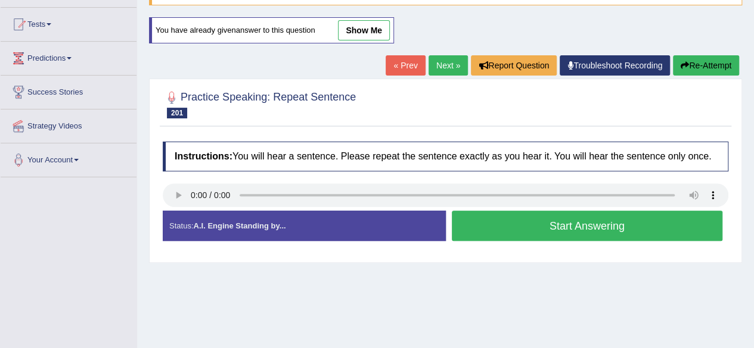
scroll to position [119, 0]
click at [507, 217] on button "Start Answering" at bounding box center [587, 226] width 271 height 30
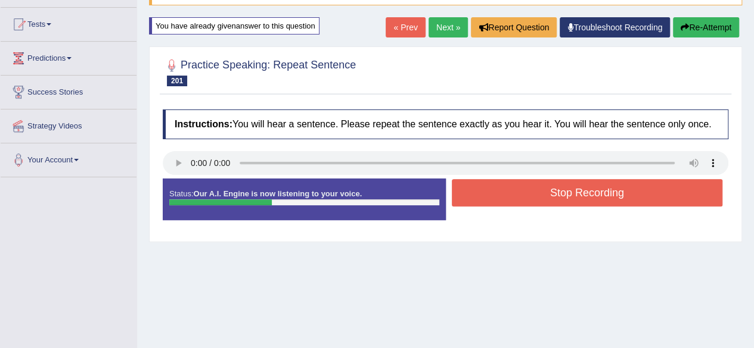
click at [510, 198] on button "Stop Recording" at bounding box center [587, 192] width 271 height 27
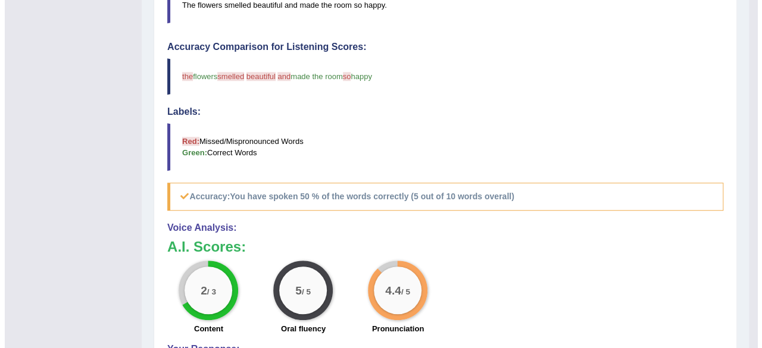
scroll to position [477, 0]
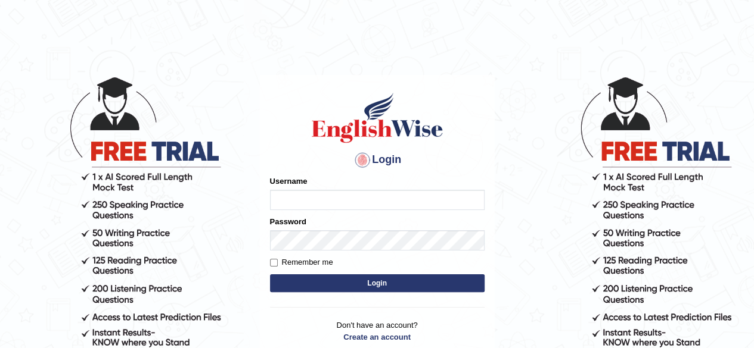
type input "Shamim"
click at [355, 285] on button "Login" at bounding box center [377, 284] width 214 height 18
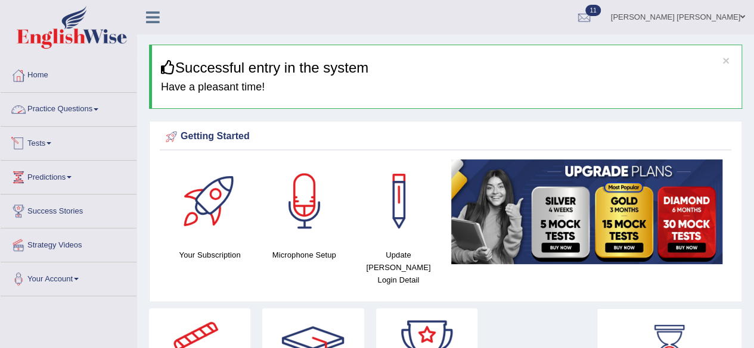
click at [92, 108] on link "Practice Questions" at bounding box center [69, 108] width 136 height 30
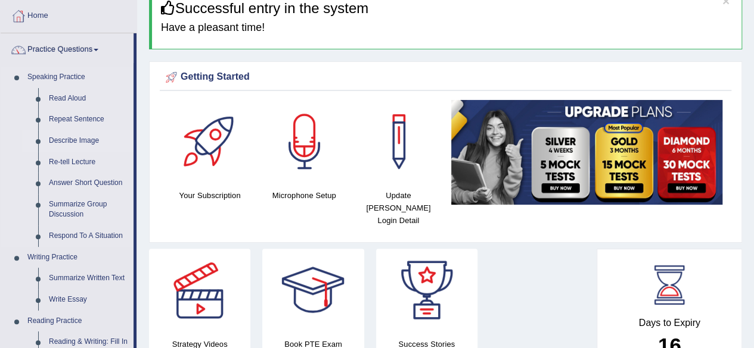
scroll to position [238, 0]
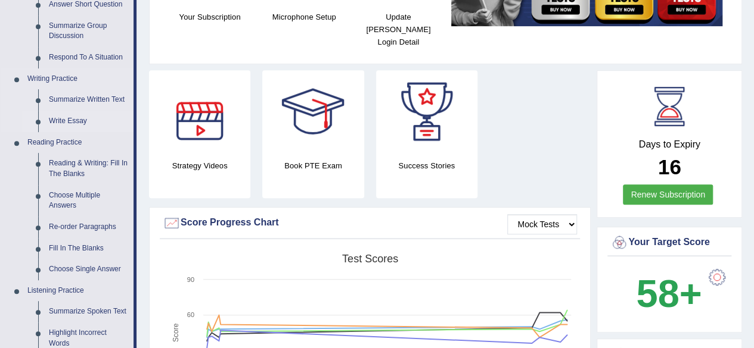
click at [77, 119] on link "Write Essay" at bounding box center [88, 121] width 90 height 21
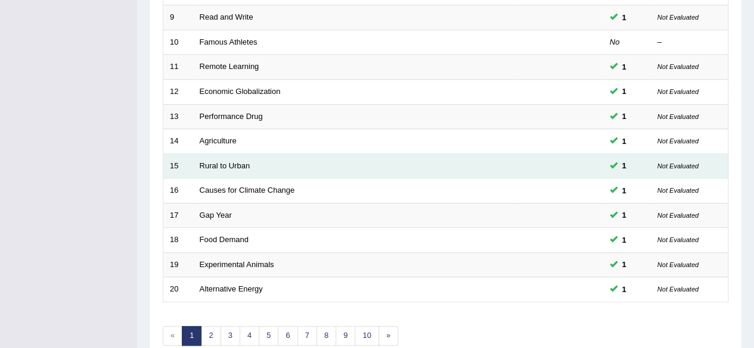
scroll to position [434, 0]
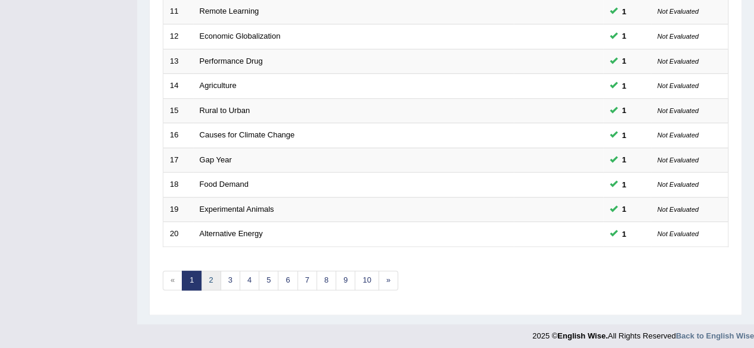
click at [211, 276] on link "2" at bounding box center [211, 281] width 20 height 20
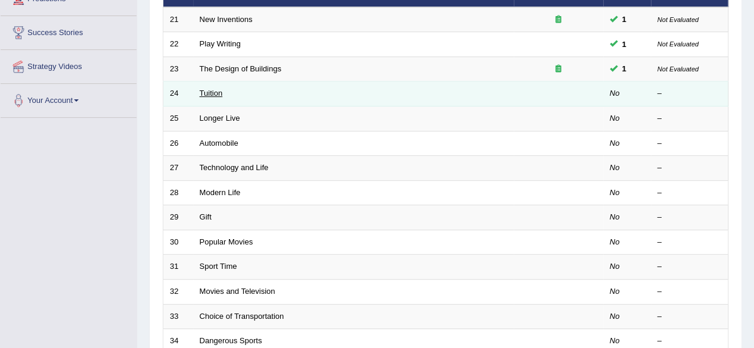
click at [214, 91] on link "Tuition" at bounding box center [211, 93] width 23 height 9
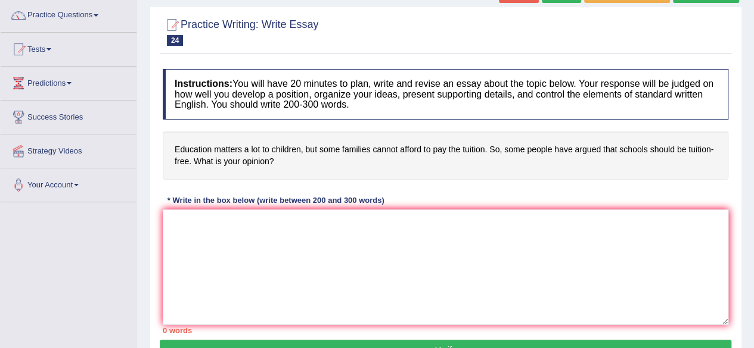
scroll to position [179, 0]
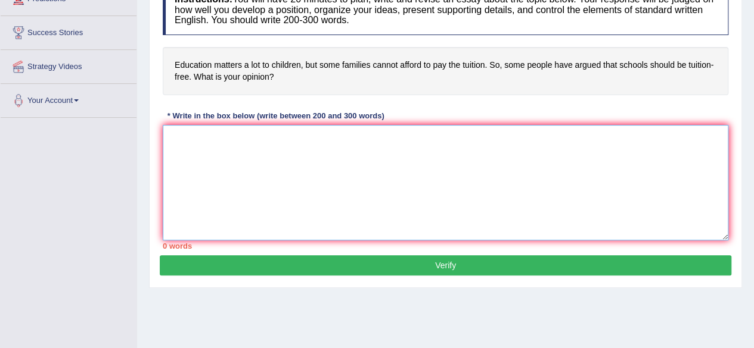
click at [258, 150] on textarea at bounding box center [445, 183] width 565 height 116
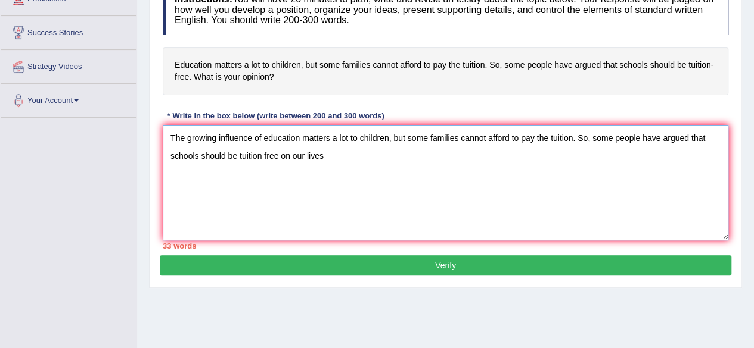
click at [276, 156] on textarea "The growing influence of education matters a lot to children, but some families…" at bounding box center [445, 183] width 565 height 116
click at [344, 156] on textarea "The growing influence of education matters a lot to children, but some families…" at bounding box center [445, 183] width 565 height 116
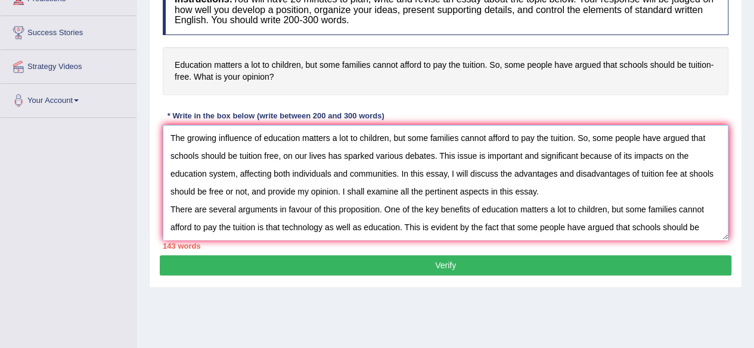
scroll to position [10, 0]
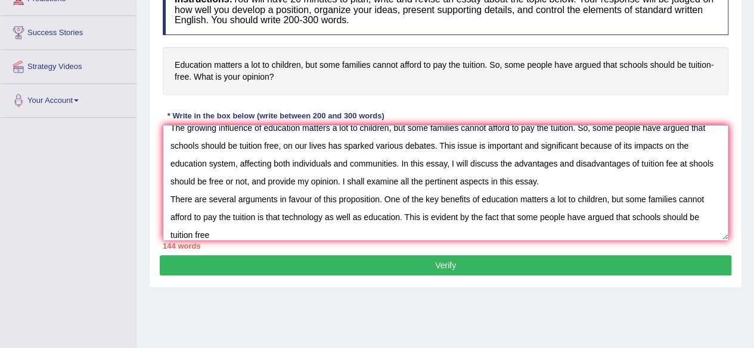
click at [254, 217] on textarea "The growing influence of education matters a lot to children, but some families…" at bounding box center [445, 183] width 565 height 116
click at [257, 229] on textarea "The growing influence of education matters a lot to children, but some families…" at bounding box center [445, 183] width 565 height 116
click at [355, 228] on textarea "The growing influence of education matters a lot to children, but some families…" at bounding box center [445, 183] width 565 height 116
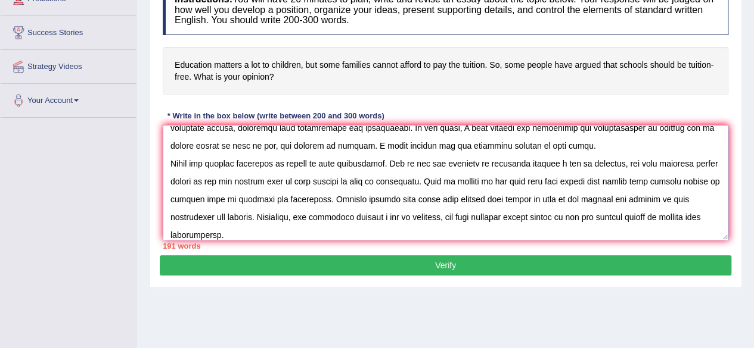
scroll to position [64, 0]
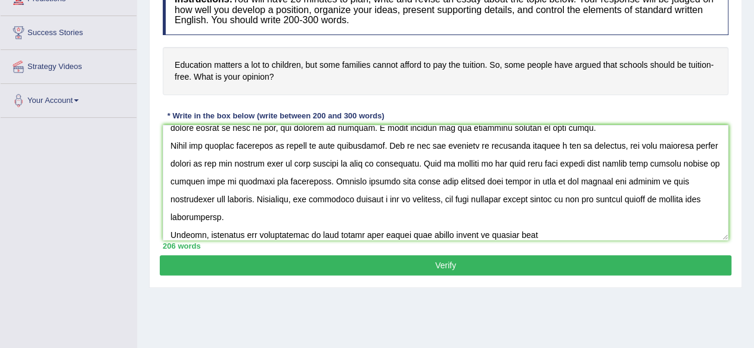
drag, startPoint x: 756, startPoint y: 220, endPoint x: 530, endPoint y: 245, distance: 227.1
click at [530, 245] on div "206 words" at bounding box center [445, 246] width 565 height 11
click at [521, 234] on textarea at bounding box center [445, 183] width 565 height 116
click at [541, 234] on textarea at bounding box center [445, 183] width 565 height 116
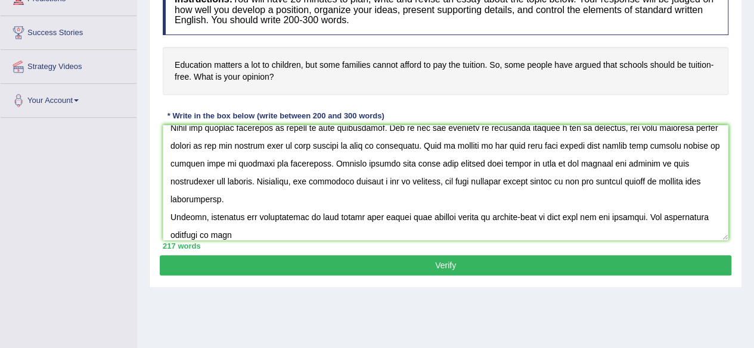
click at [270, 241] on div "217 words" at bounding box center [445, 246] width 565 height 11
click at [233, 233] on textarea at bounding box center [445, 183] width 565 height 116
click at [378, 234] on textarea at bounding box center [445, 183] width 565 height 116
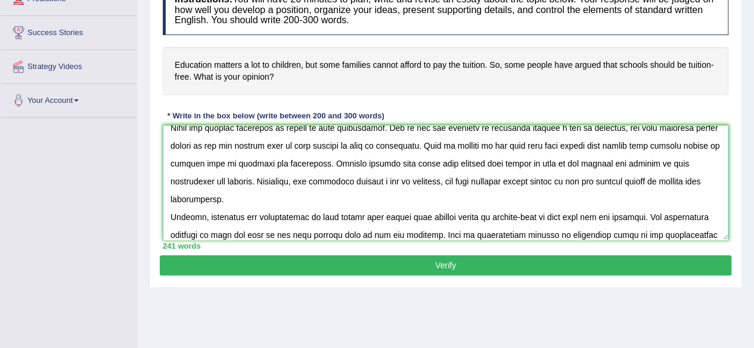
scroll to position [99, 0]
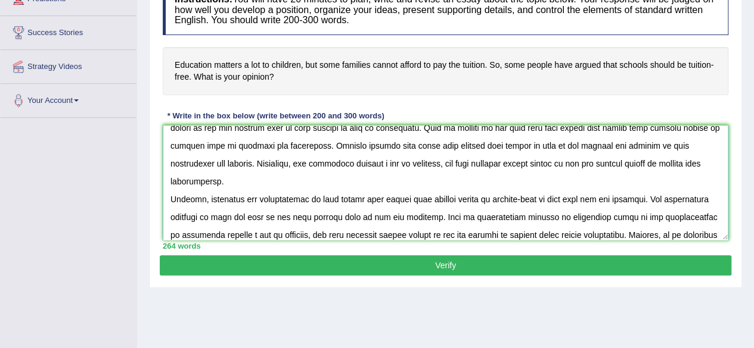
click at [604, 232] on textarea at bounding box center [445, 183] width 565 height 116
click at [671, 235] on textarea at bounding box center [445, 183] width 565 height 116
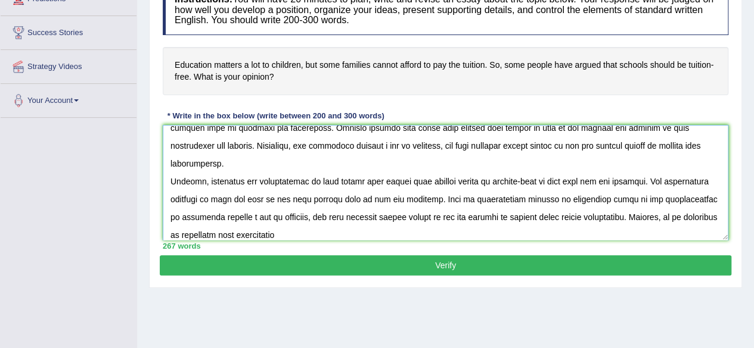
click at [185, 233] on textarea at bounding box center [445, 183] width 565 height 116
click at [231, 231] on textarea at bounding box center [445, 183] width 565 height 116
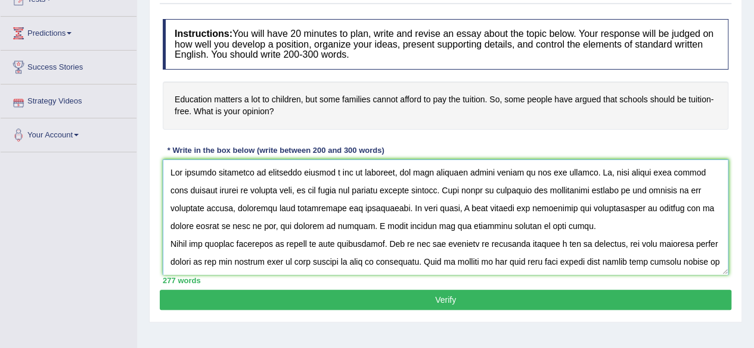
scroll to position [60, 0]
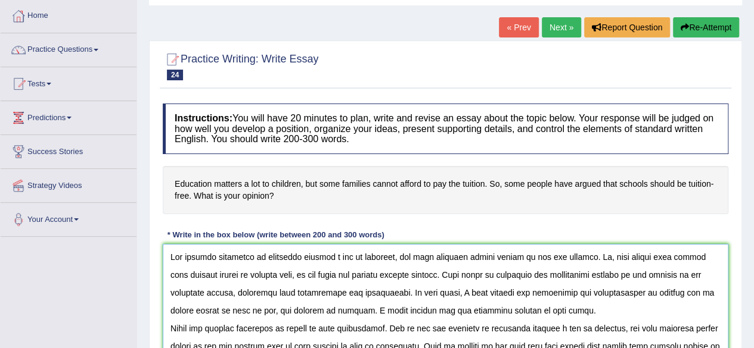
drag, startPoint x: 264, startPoint y: 260, endPoint x: 315, endPoint y: 245, distance: 52.4
click at [279, 272] on textarea at bounding box center [445, 302] width 565 height 116
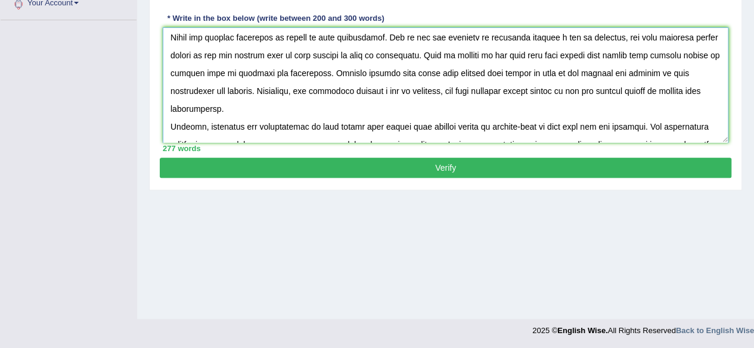
scroll to position [143, 0]
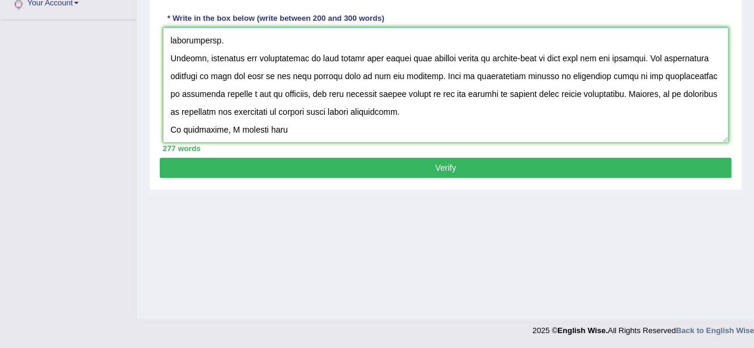
click at [304, 127] on textarea at bounding box center [445, 85] width 565 height 116
paste textarea "education matters a lot to children, but some families cannot afford to pay the…"
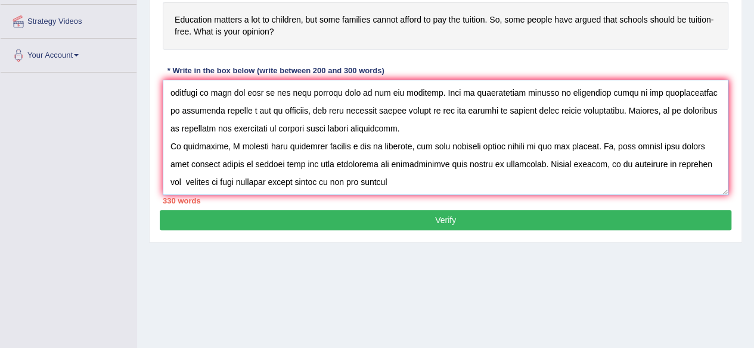
scroll to position [276, 0]
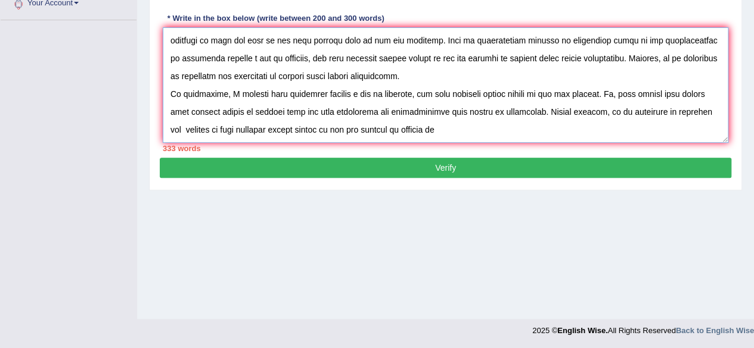
click at [450, 124] on textarea at bounding box center [445, 85] width 565 height 116
click at [567, 57] on textarea at bounding box center [445, 85] width 565 height 116
drag, startPoint x: 573, startPoint y: 57, endPoint x: 424, endPoint y: 46, distance: 149.3
click at [424, 46] on textarea at bounding box center [445, 85] width 565 height 116
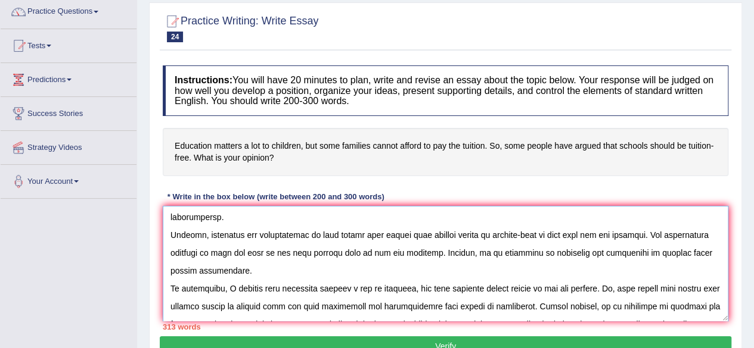
scroll to position [161, 0]
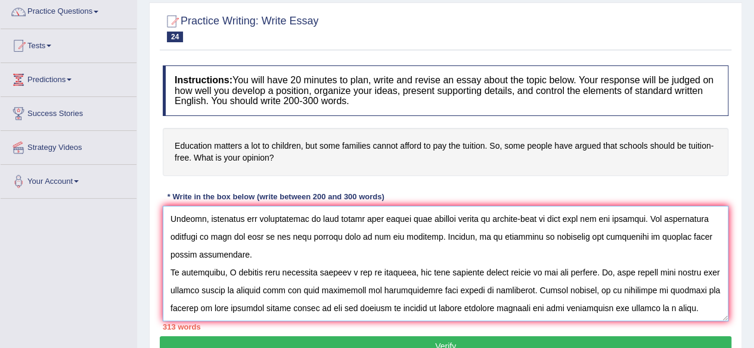
click at [463, 275] on textarea at bounding box center [445, 264] width 565 height 116
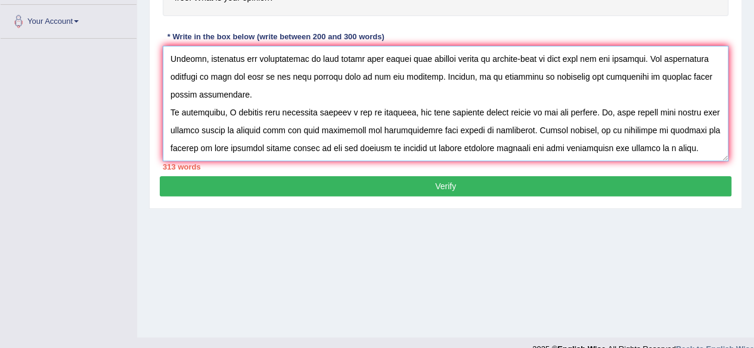
scroll to position [276, 0]
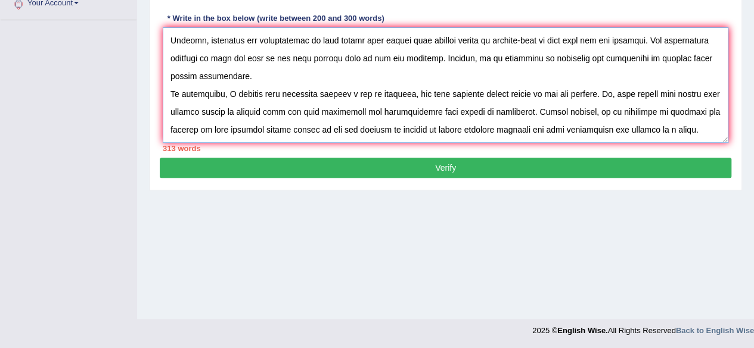
drag, startPoint x: 609, startPoint y: 110, endPoint x: 304, endPoint y: 125, distance: 305.3
click at [304, 125] on textarea at bounding box center [445, 85] width 565 height 116
click at [475, 132] on textarea at bounding box center [445, 85] width 565 height 116
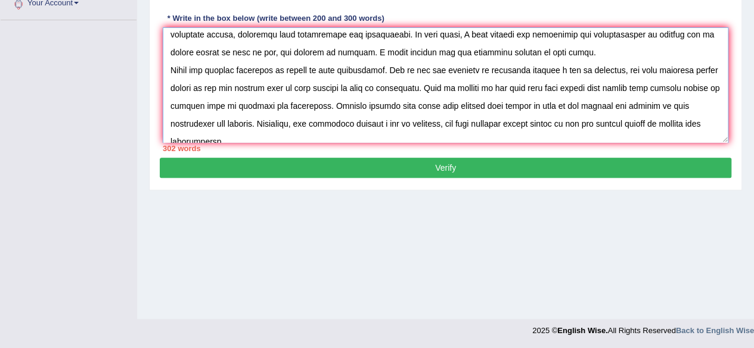
scroll to position [0, 0]
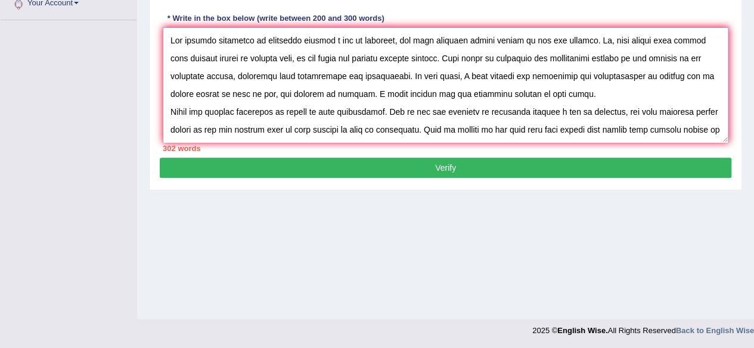
drag, startPoint x: 642, startPoint y: 76, endPoint x: 691, endPoint y: 76, distance: 49.4
click at [691, 76] on textarea at bounding box center [445, 85] width 565 height 116
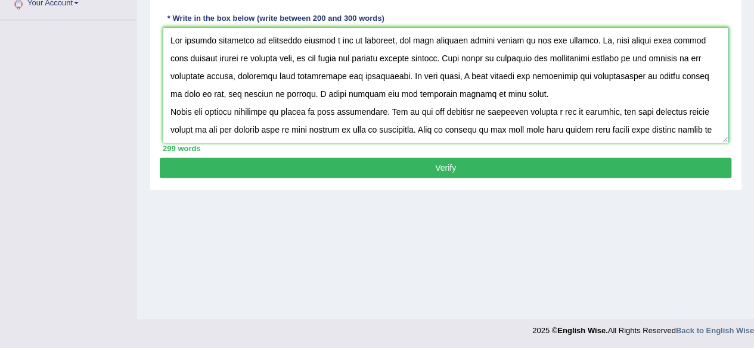
click at [661, 98] on textarea at bounding box center [445, 85] width 565 height 116
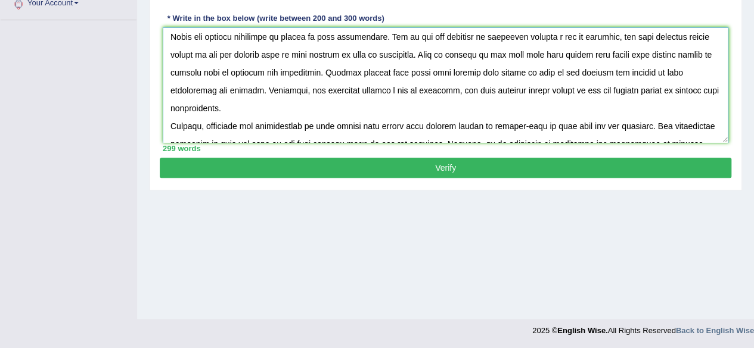
scroll to position [161, 0]
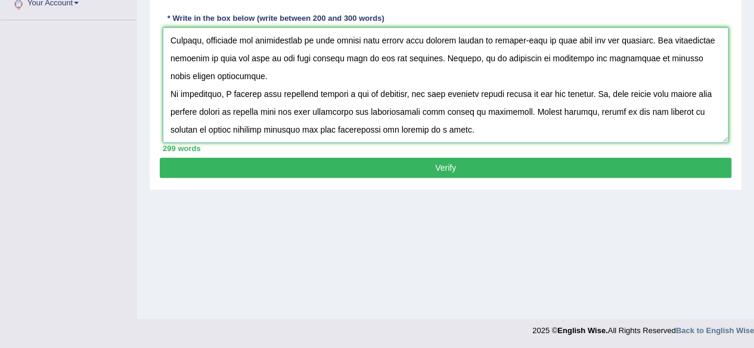
type textarea "The growing influence of education matters a lot to children, but some families…"
click at [574, 163] on button "Verify" at bounding box center [445, 168] width 571 height 20
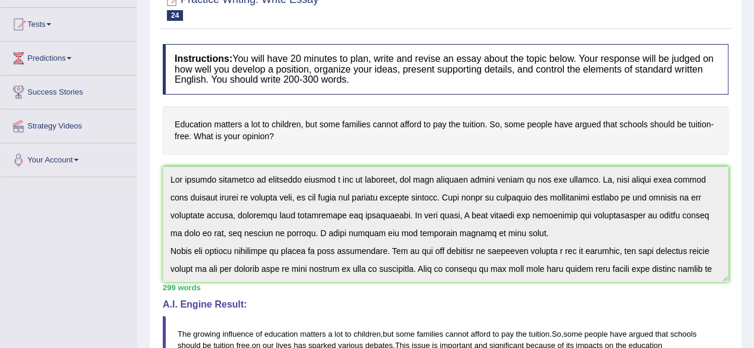
scroll to position [0, 0]
